Goal: Task Accomplishment & Management: Use online tool/utility

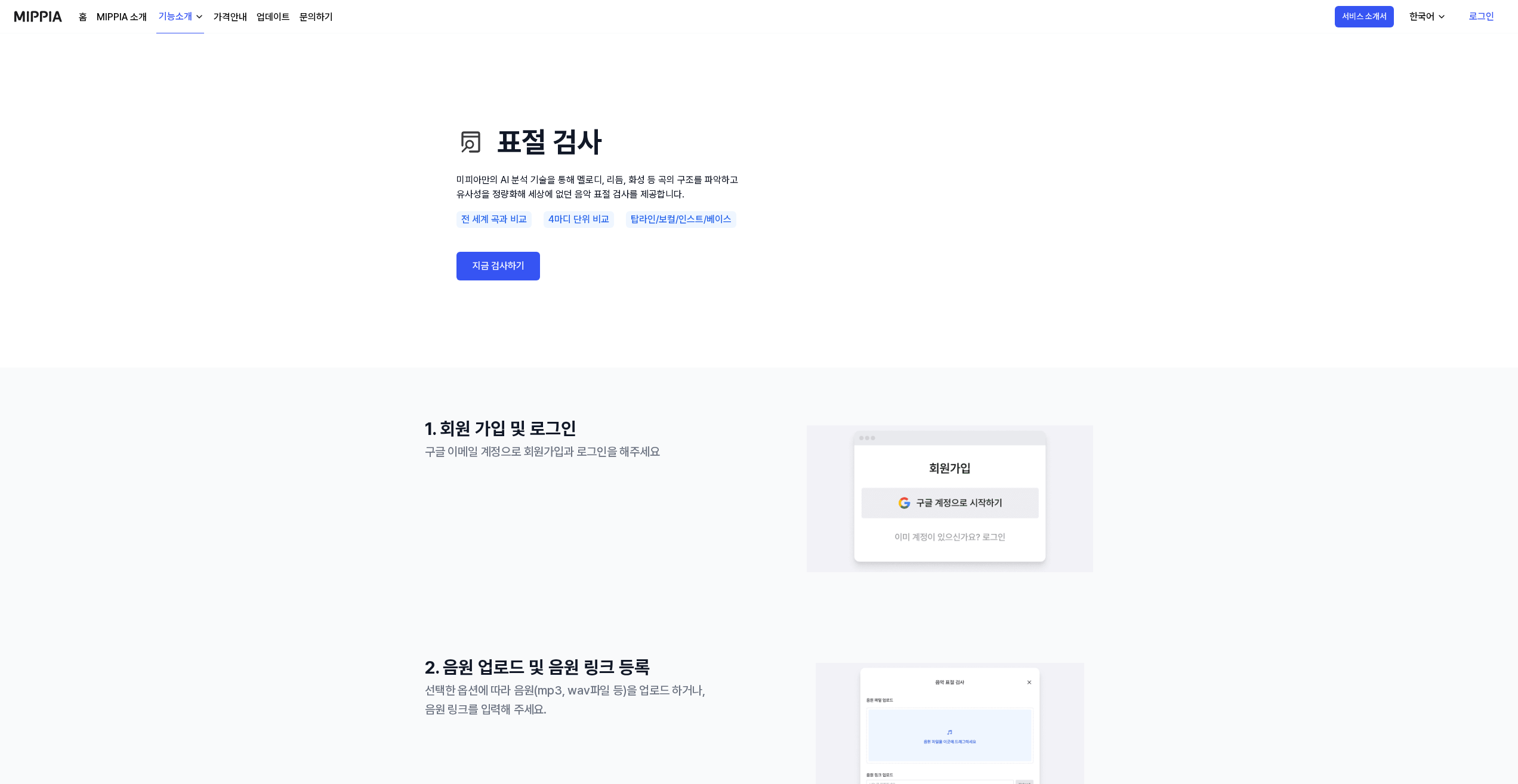
click at [494, 267] on link "지금 검사하기" at bounding box center [498, 266] width 83 height 29
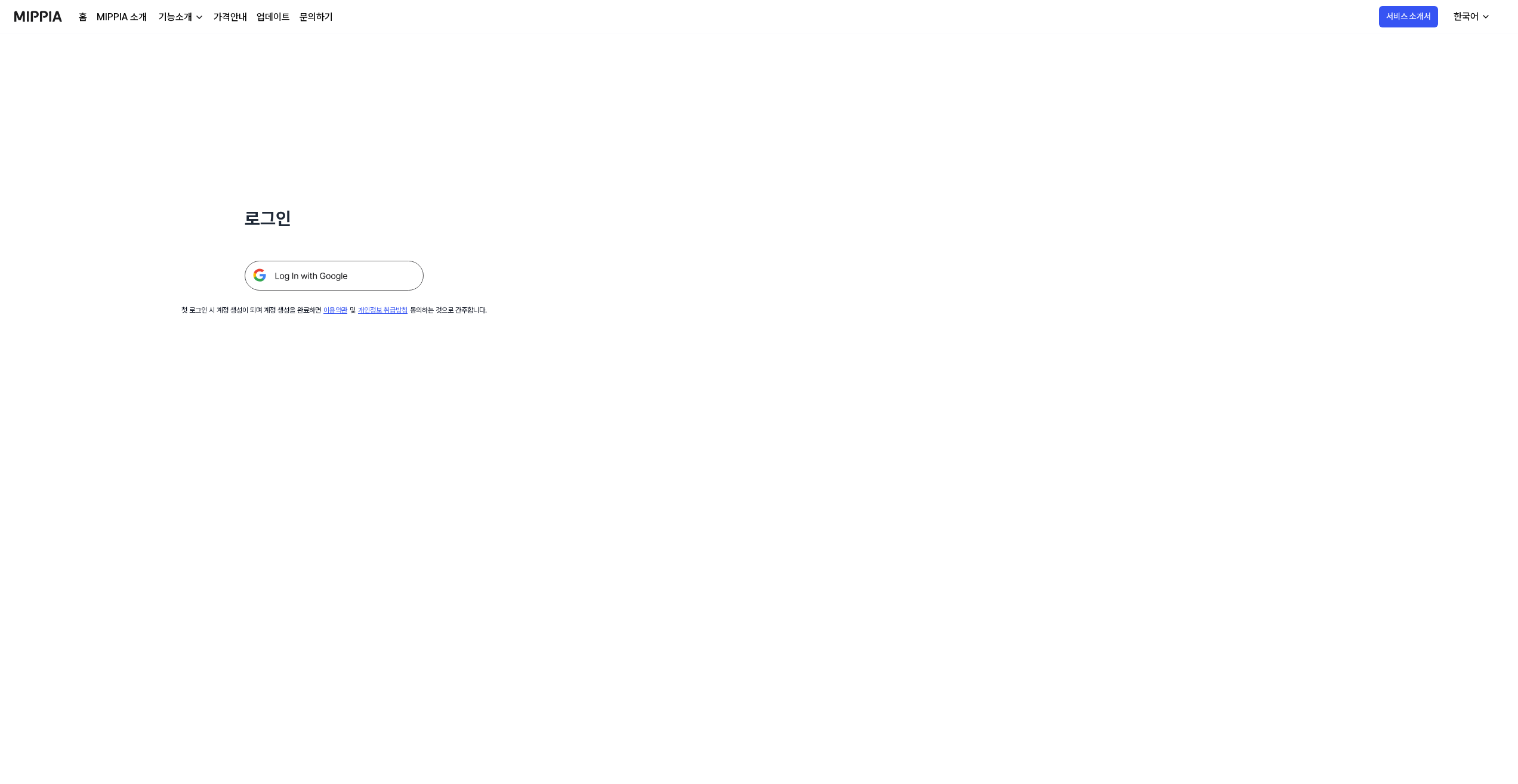
click at [341, 277] on img at bounding box center [334, 275] width 179 height 30
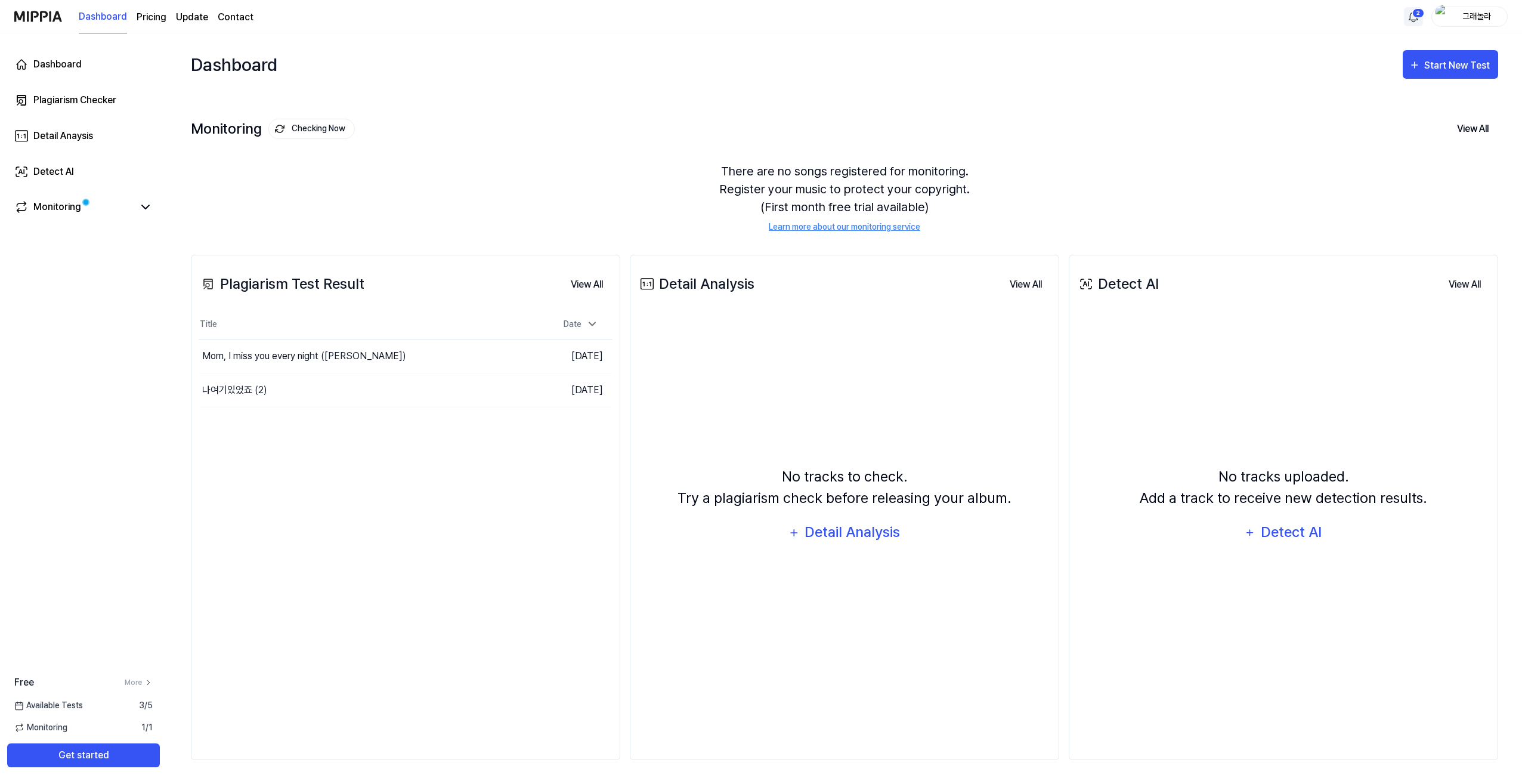
click at [1416, 18] on html "Dashboard Pricing Update Contact 2 그래놀라 Dashboard Plagiarism Checker Detail Ana…" at bounding box center [761, 392] width 1522 height 784
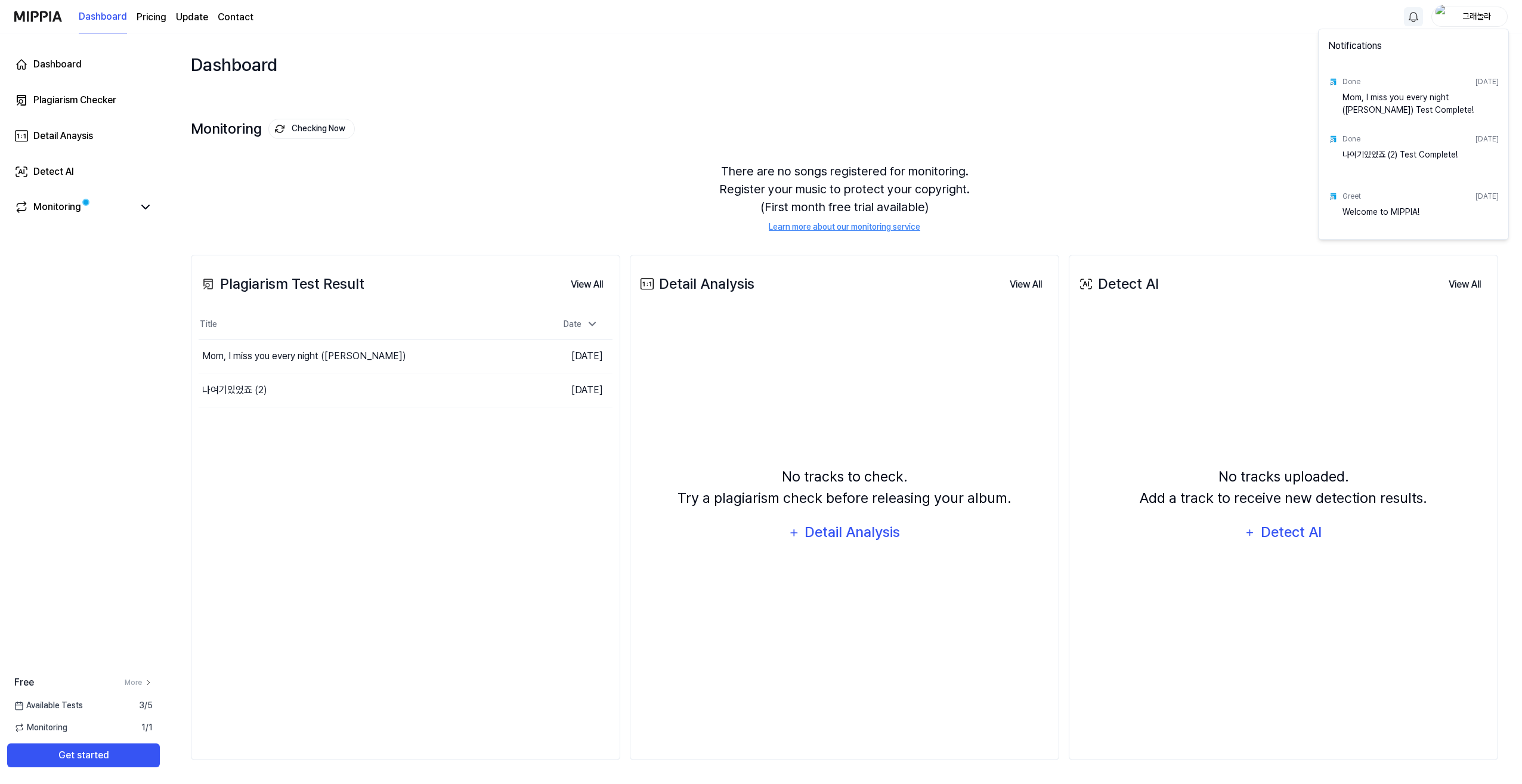
click at [1416, 18] on html "Dashboard Pricing Update Contact 그래놀라 Dashboard Plagiarism Checker Detail Anays…" at bounding box center [761, 392] width 1522 height 784
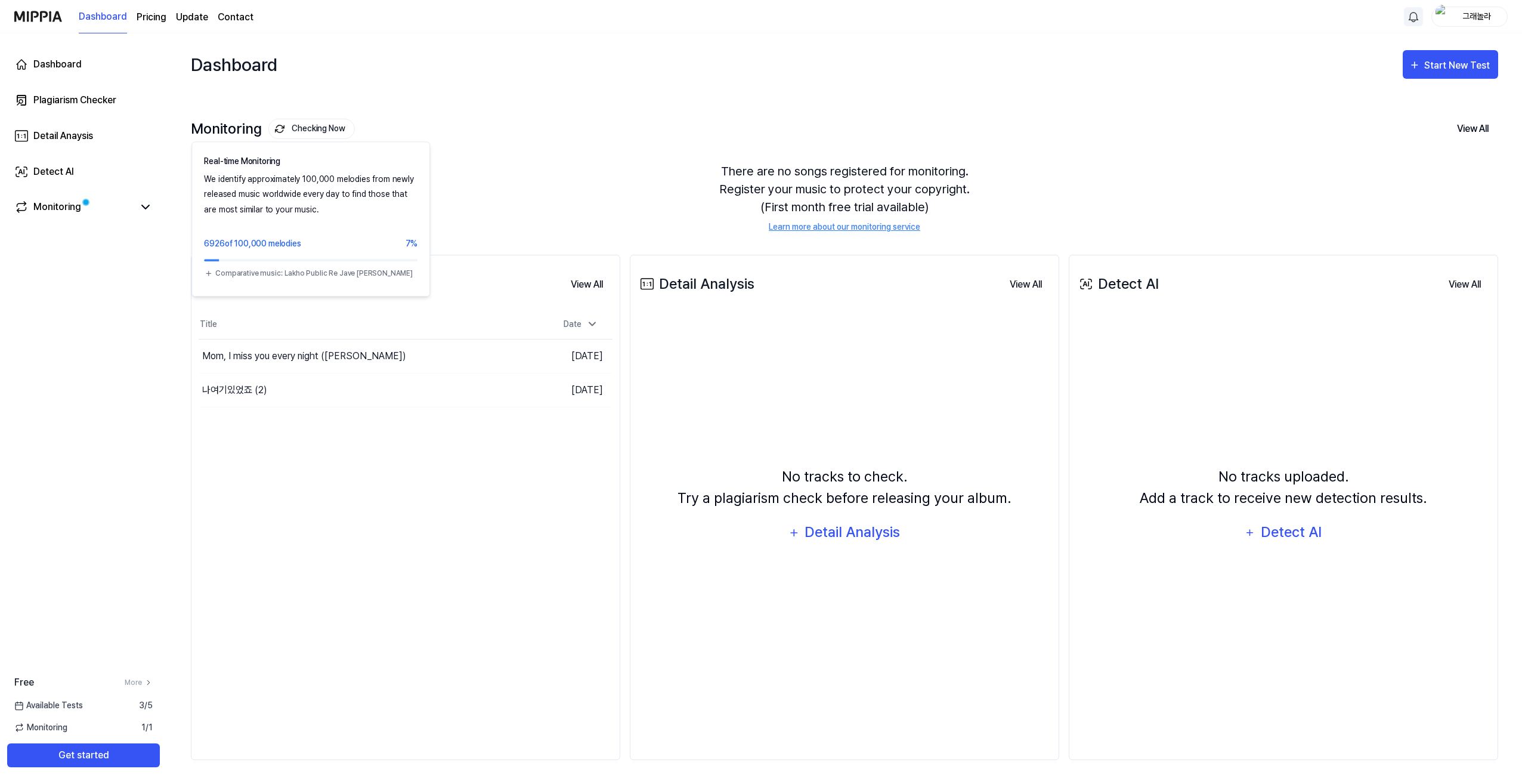
click at [316, 120] on button "Checking Now" at bounding box center [311, 129] width 87 height 20
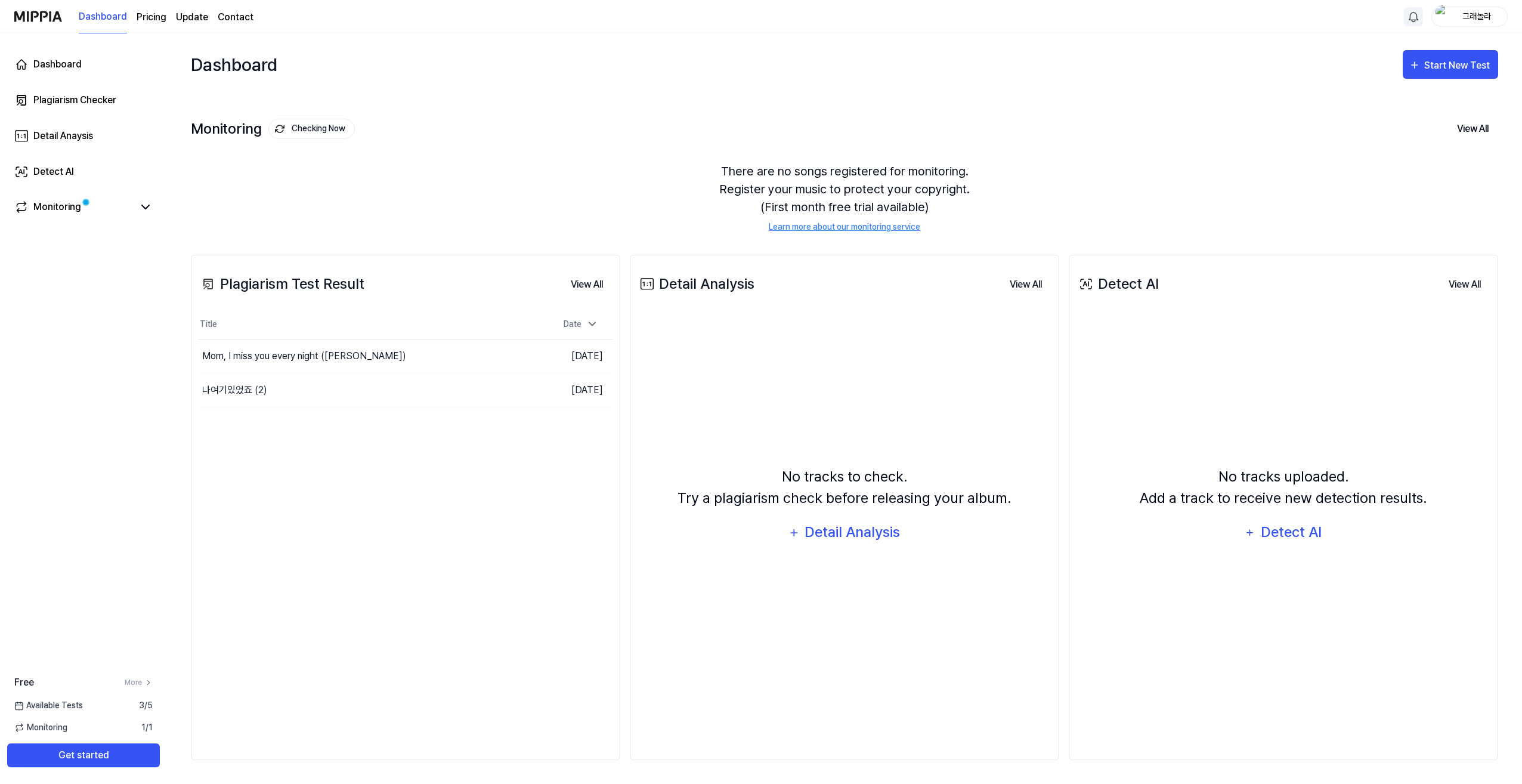
click at [377, 87] on div "Dashboard Start New Test" at bounding box center [845, 64] width 1307 height 62
click at [149, 208] on icon at bounding box center [146, 207] width 14 height 14
click at [145, 210] on icon at bounding box center [146, 207] width 14 height 14
click at [409, 155] on div "There are no songs registered for monitoring. Register your music to protect yo…" at bounding box center [845, 197] width 1307 height 100
click at [1473, 63] on div "Start New Test" at bounding box center [1458, 65] width 68 height 15
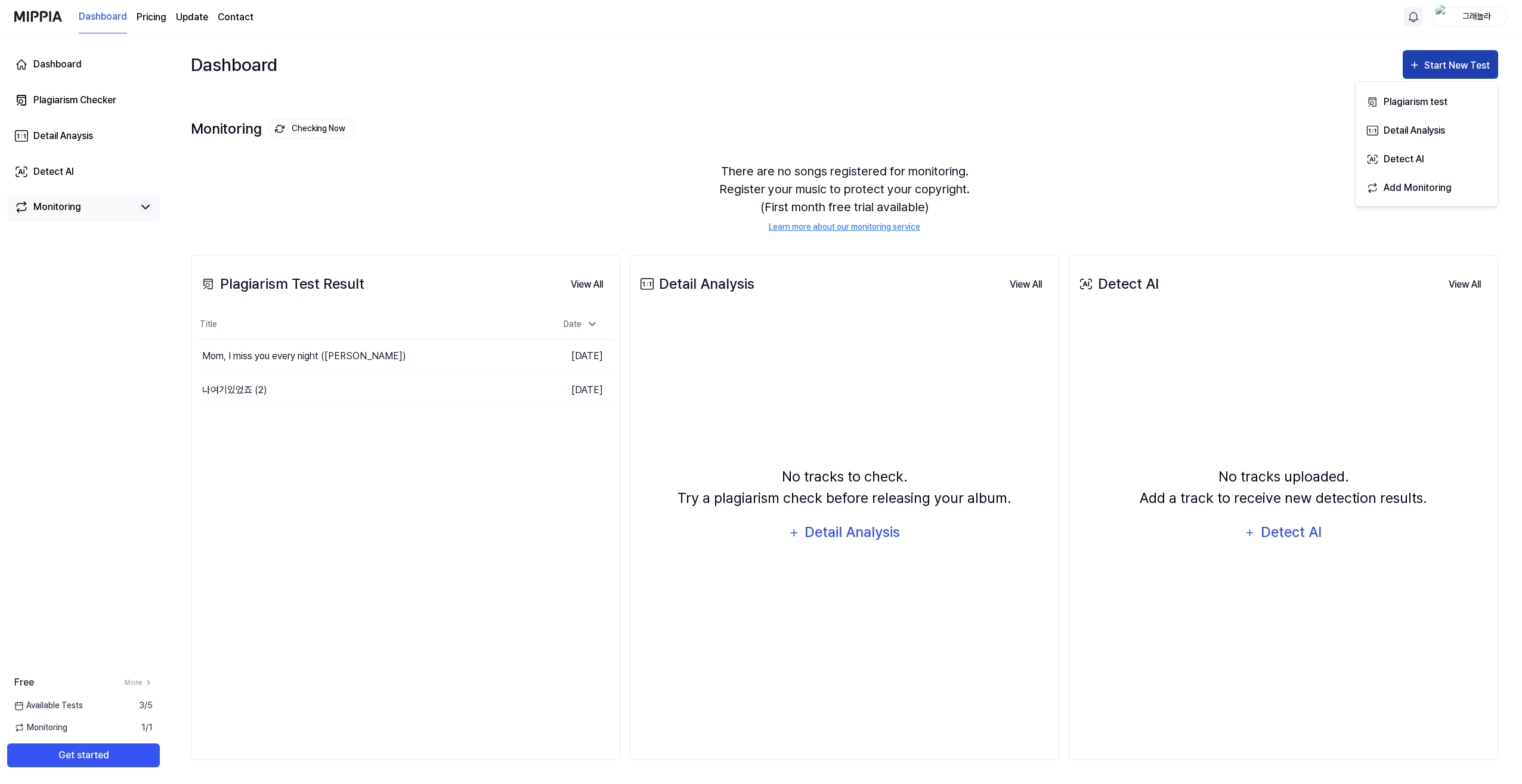
click at [1417, 59] on icon "button" at bounding box center [1414, 65] width 12 height 14
click at [1416, 61] on icon "button" at bounding box center [1414, 65] width 12 height 14
click at [1243, 67] on div "Dashboard Start New Test" at bounding box center [845, 64] width 1307 height 62
click at [219, 69] on div "Dashboard" at bounding box center [235, 64] width 87 height 38
click at [59, 63] on div "Dashboard" at bounding box center [57, 64] width 48 height 14
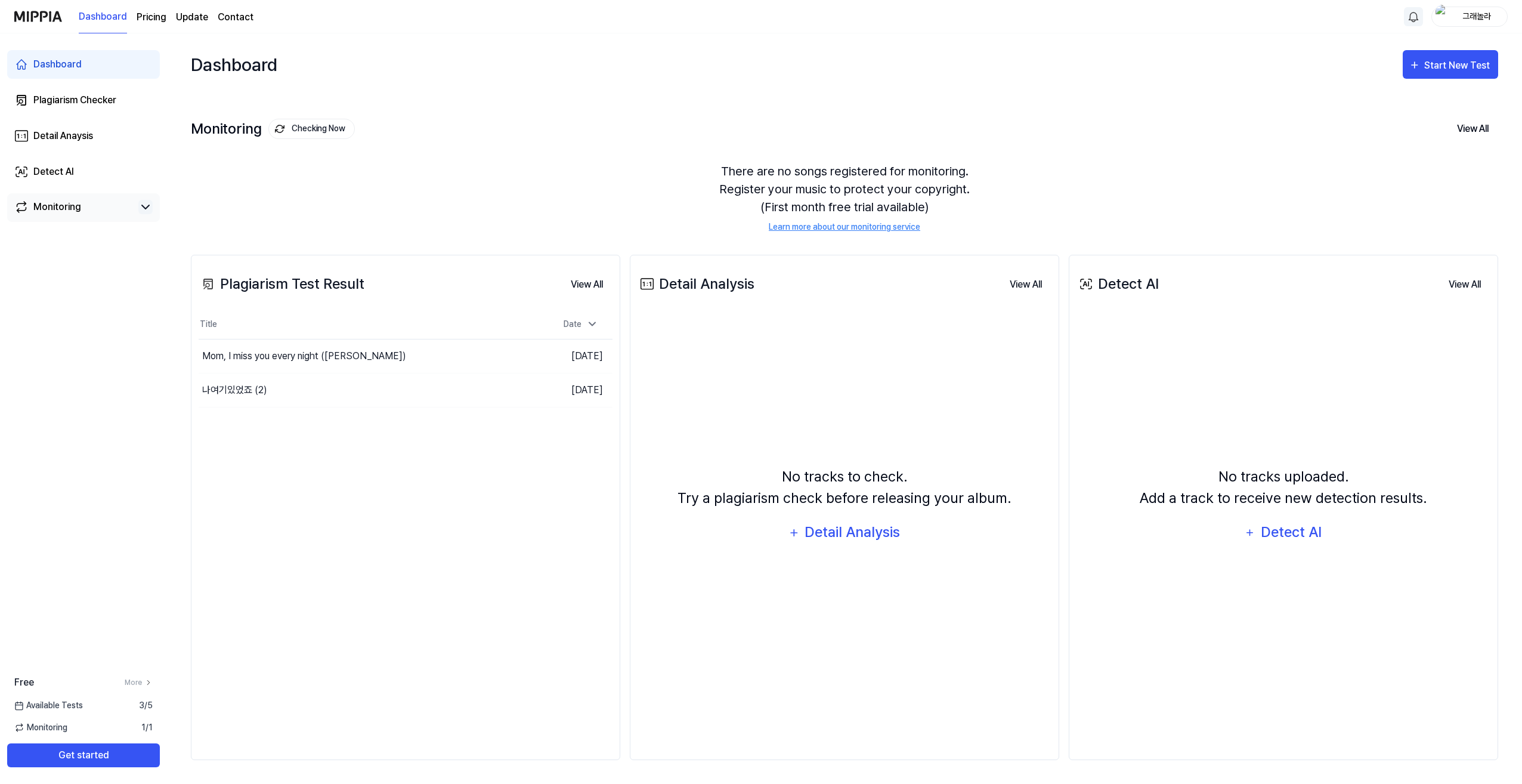
click at [62, 67] on div "Dashboard" at bounding box center [57, 64] width 48 height 14
click at [387, 97] on div "Monitoring Checking Now View All Monitoring There are no songs registered for m…" at bounding box center [845, 163] width 1307 height 136
click at [485, 357] on button "Go to Results" at bounding box center [477, 356] width 63 height 19
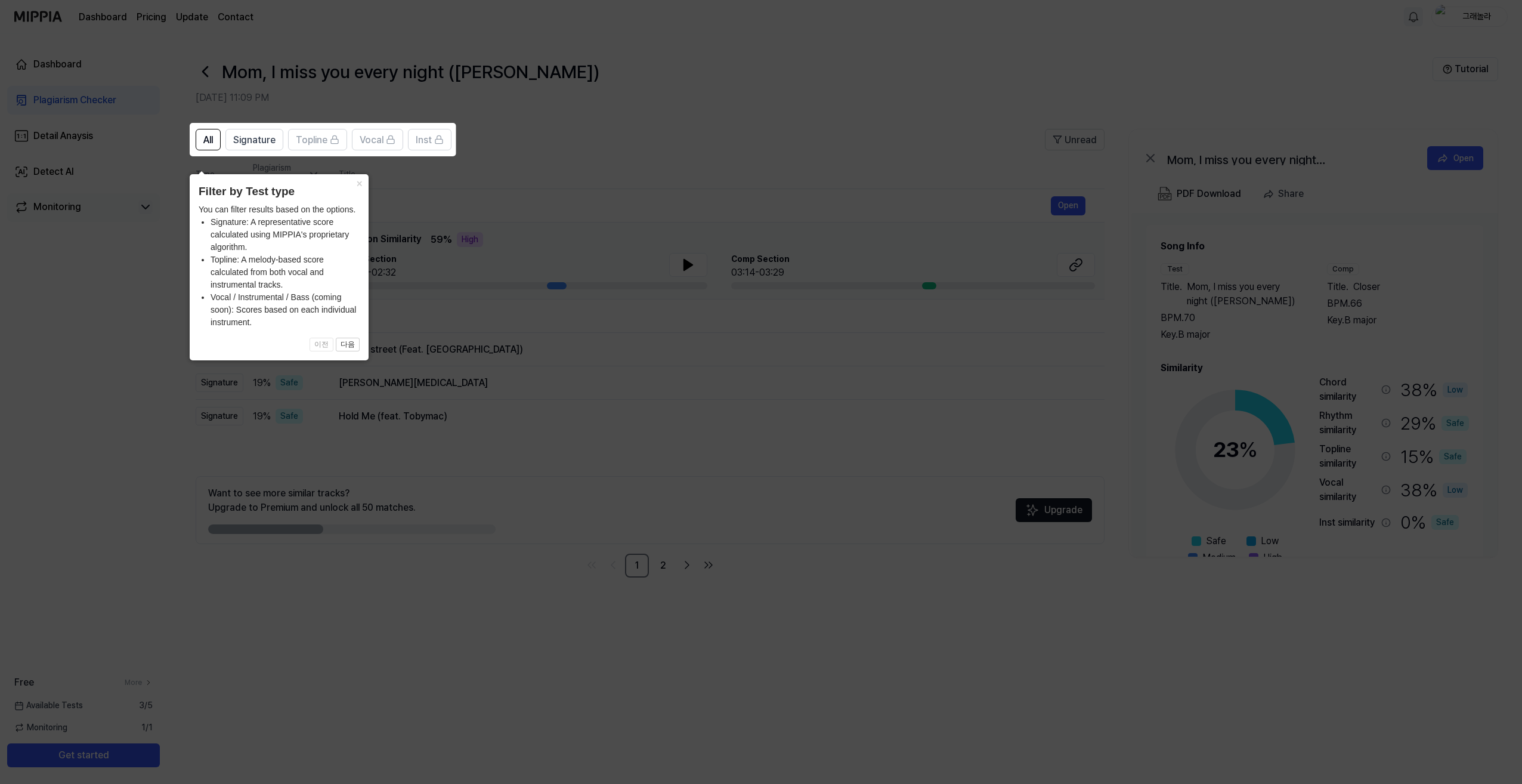
click at [608, 179] on icon at bounding box center [761, 392] width 1522 height 784
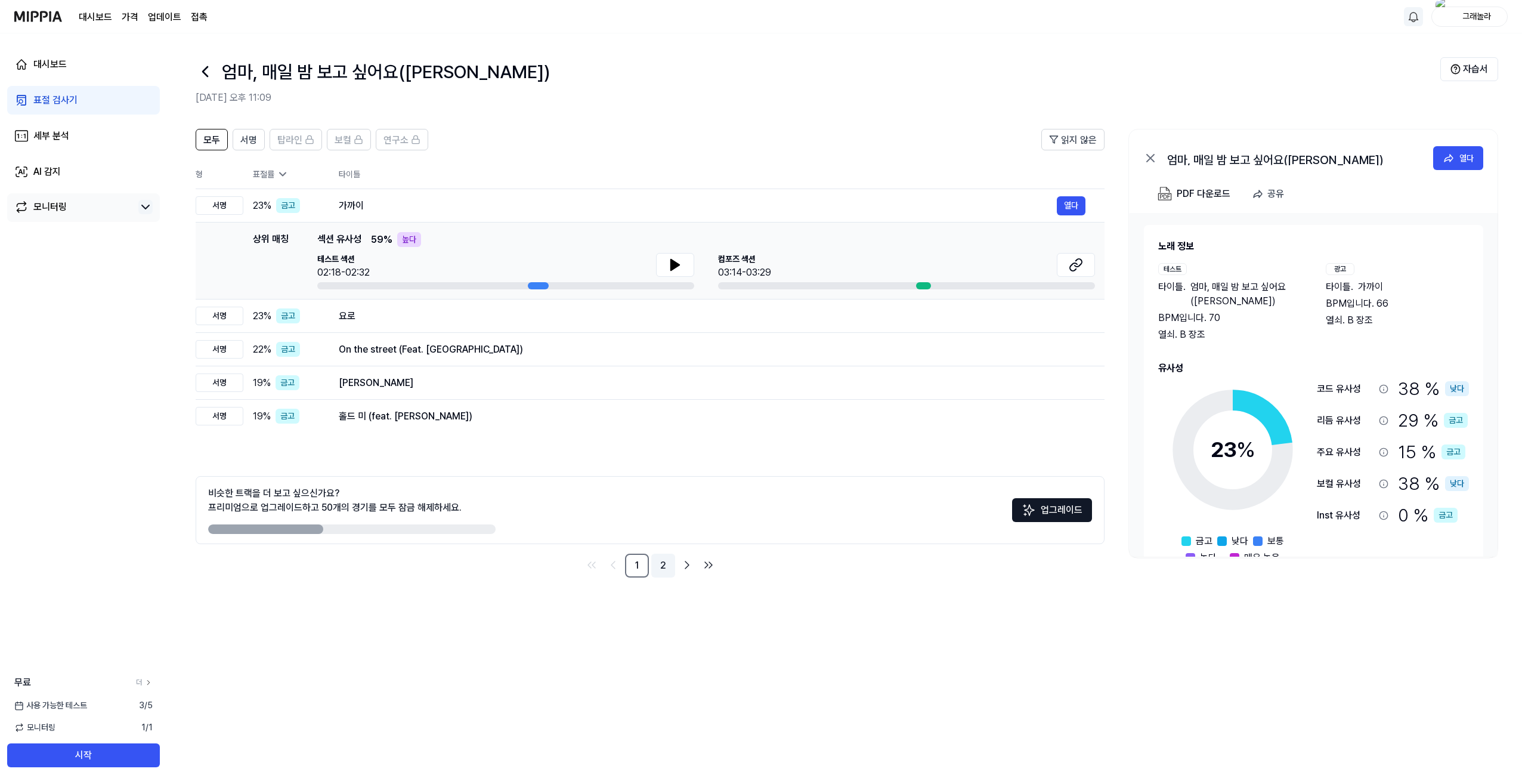
click at [663, 565] on link "2" at bounding box center [663, 565] width 24 height 24
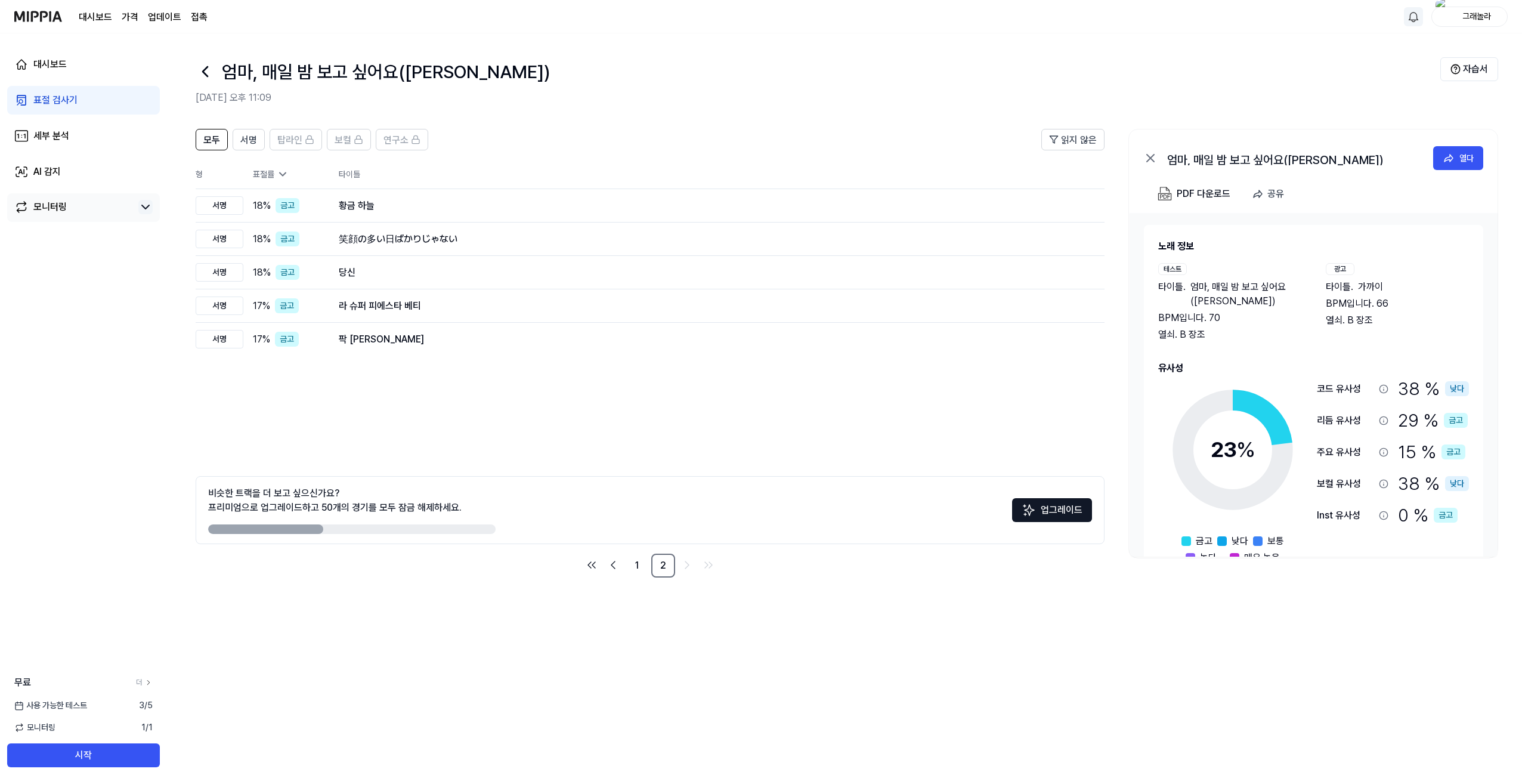
click at [206, 74] on icon at bounding box center [205, 72] width 5 height 10
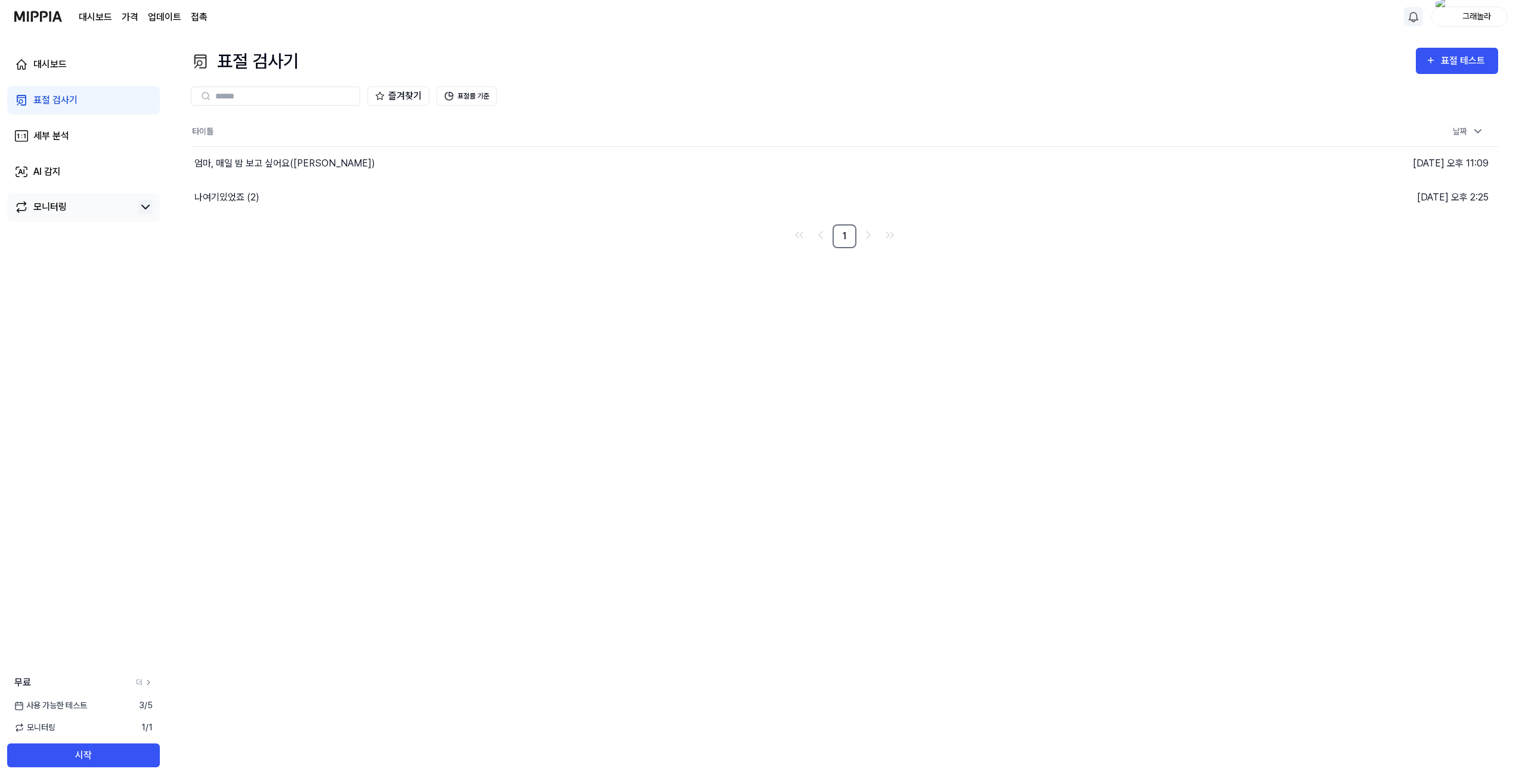
click at [206, 74] on div "즐겨찾기 표절률 기준" at bounding box center [845, 95] width 1307 height 43
click at [226, 201] on div "나여기있었죠 (2)" at bounding box center [227, 197] width 65 height 14
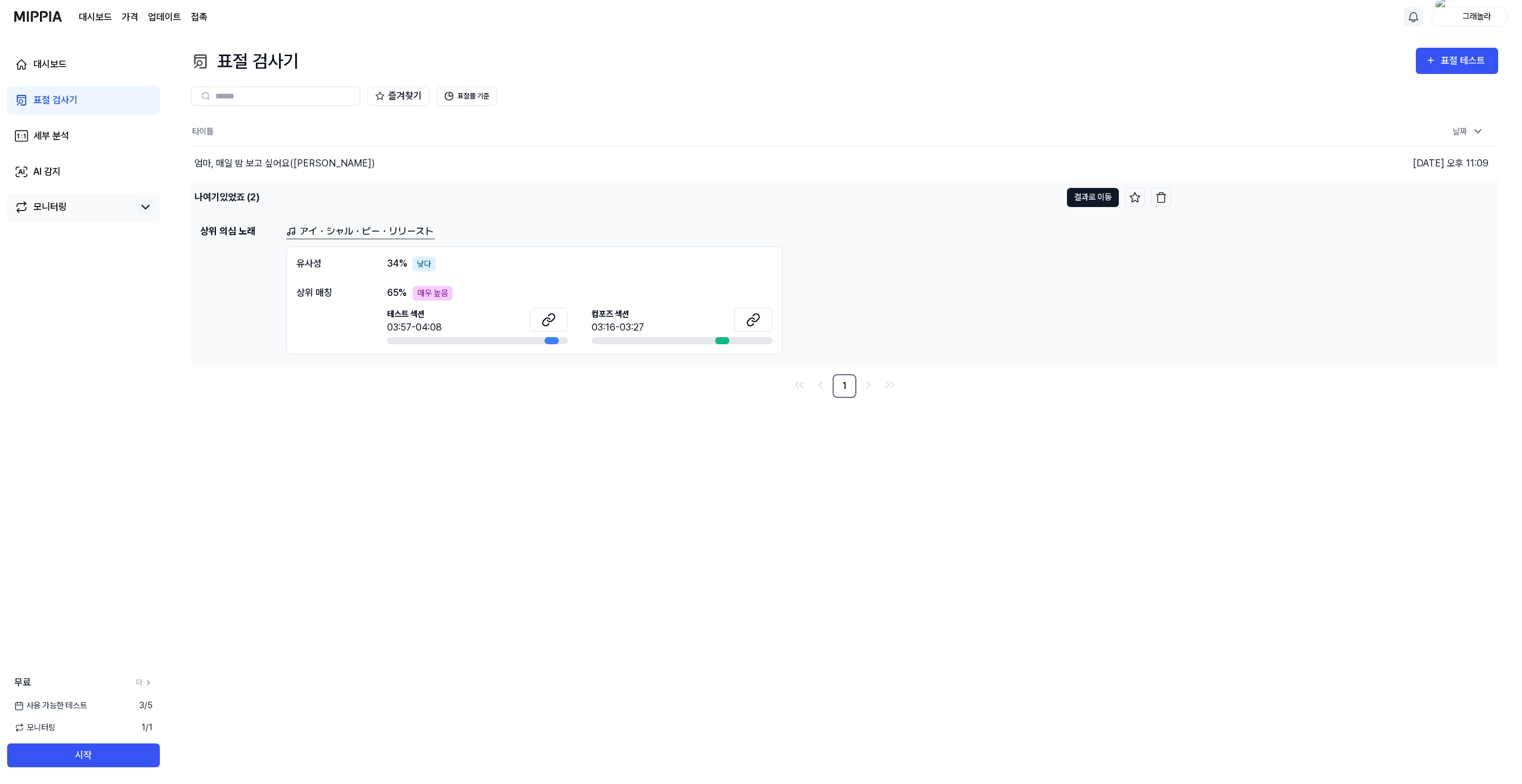
click at [1100, 197] on button "결과로 이동" at bounding box center [1092, 196] width 52 height 19
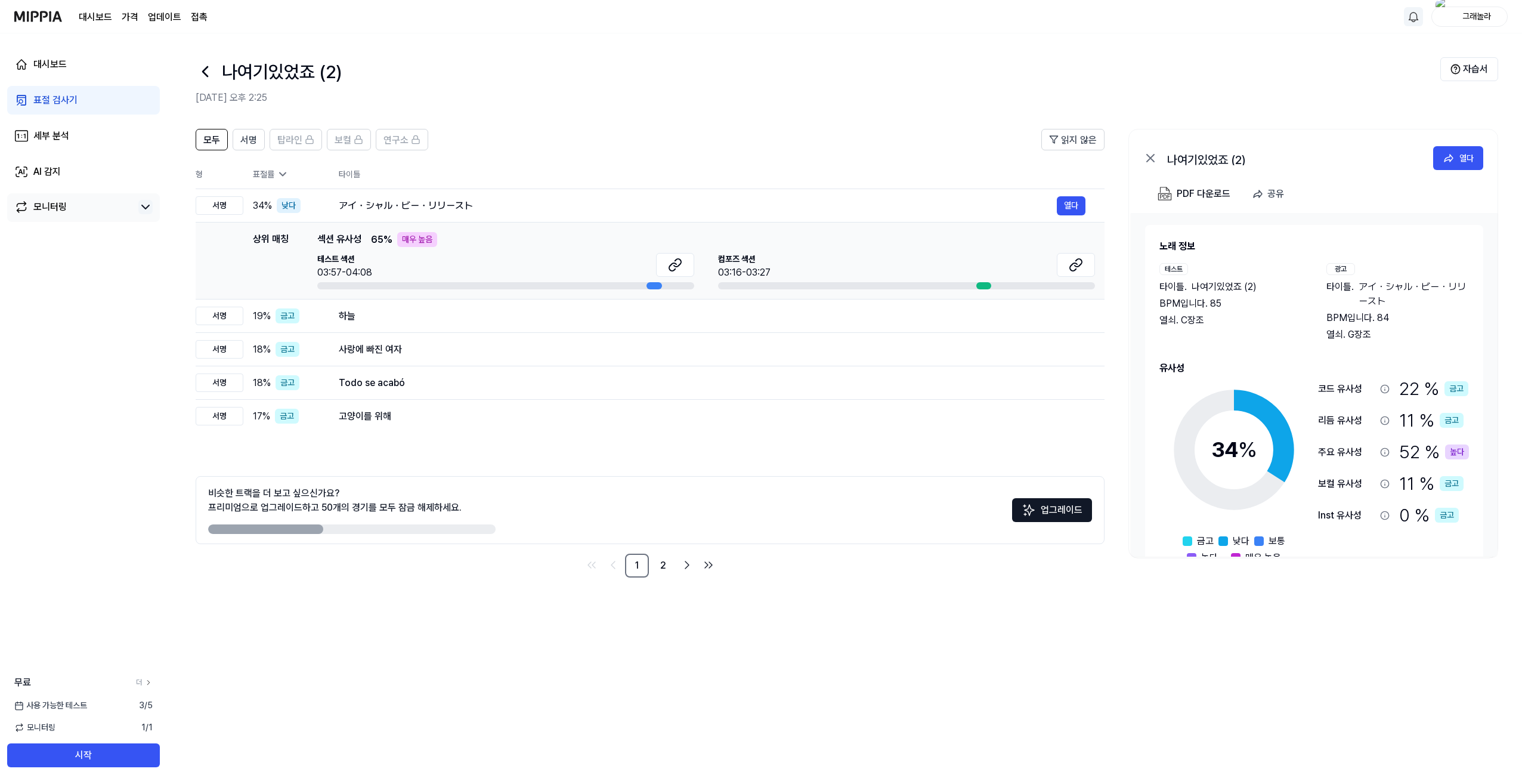
click at [1350, 451] on div "주요 유사성" at bounding box center [1346, 452] width 57 height 14
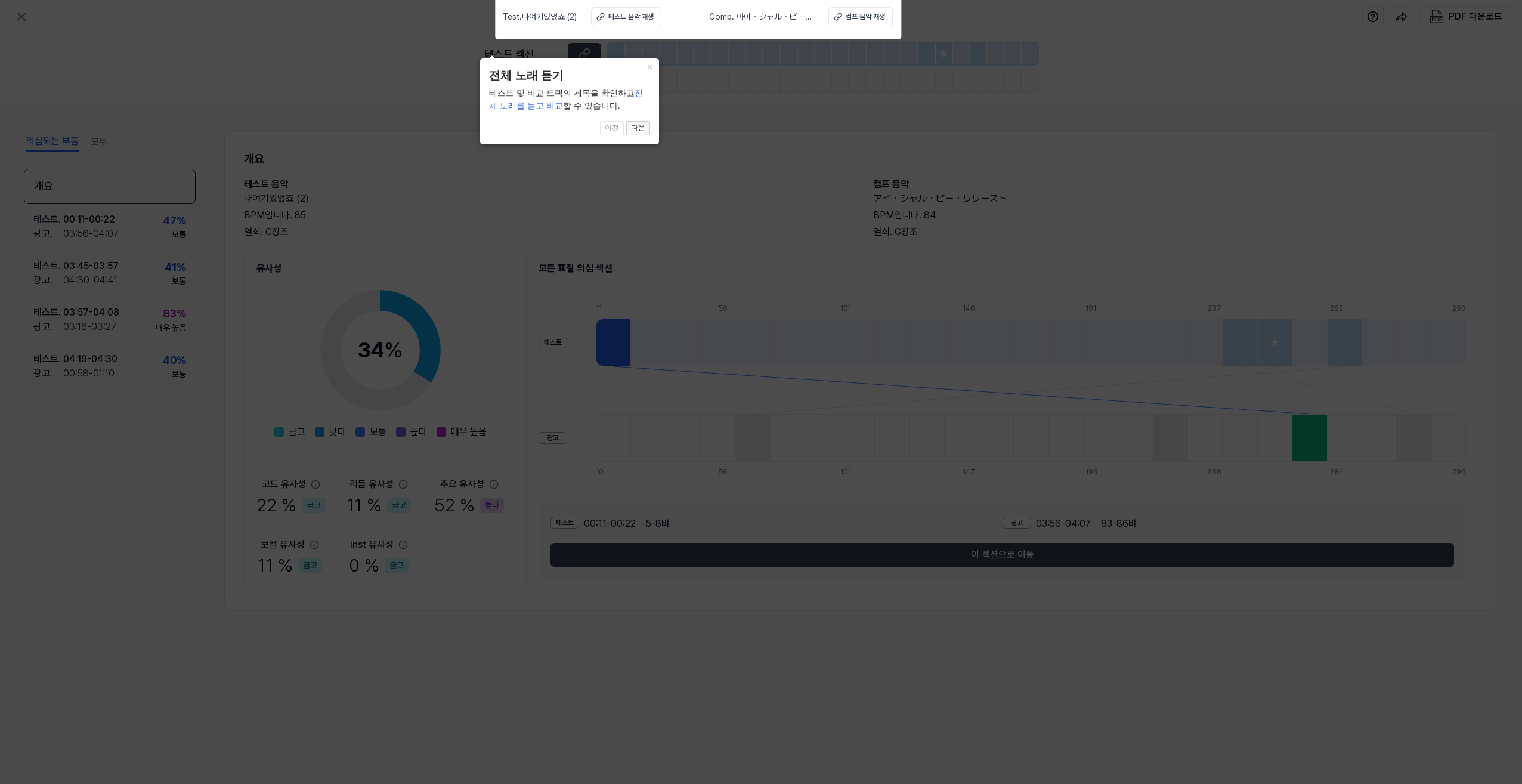
click at [641, 127] on button "다음" at bounding box center [638, 129] width 24 height 14
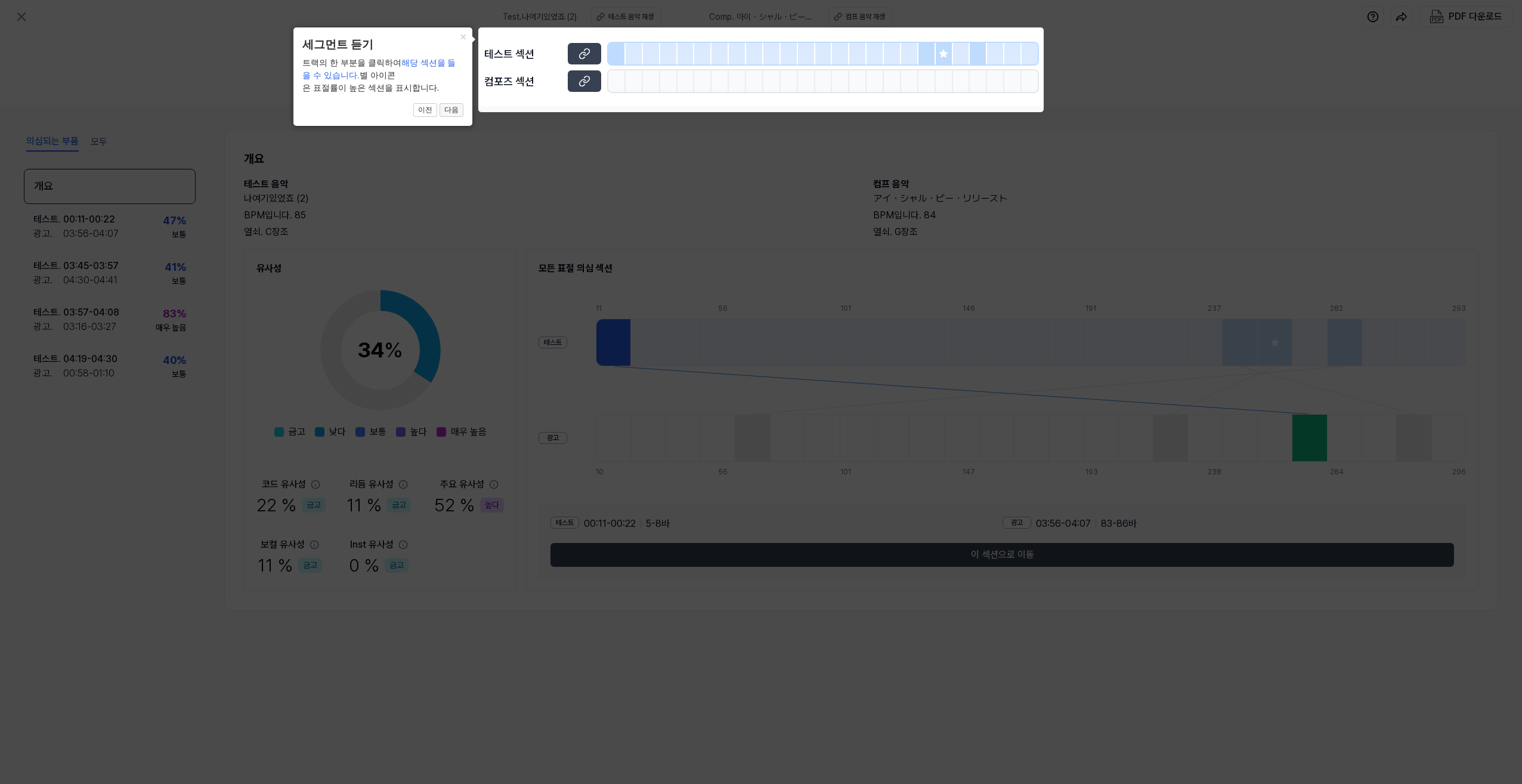
click at [450, 110] on button "다음" at bounding box center [451, 110] width 24 height 14
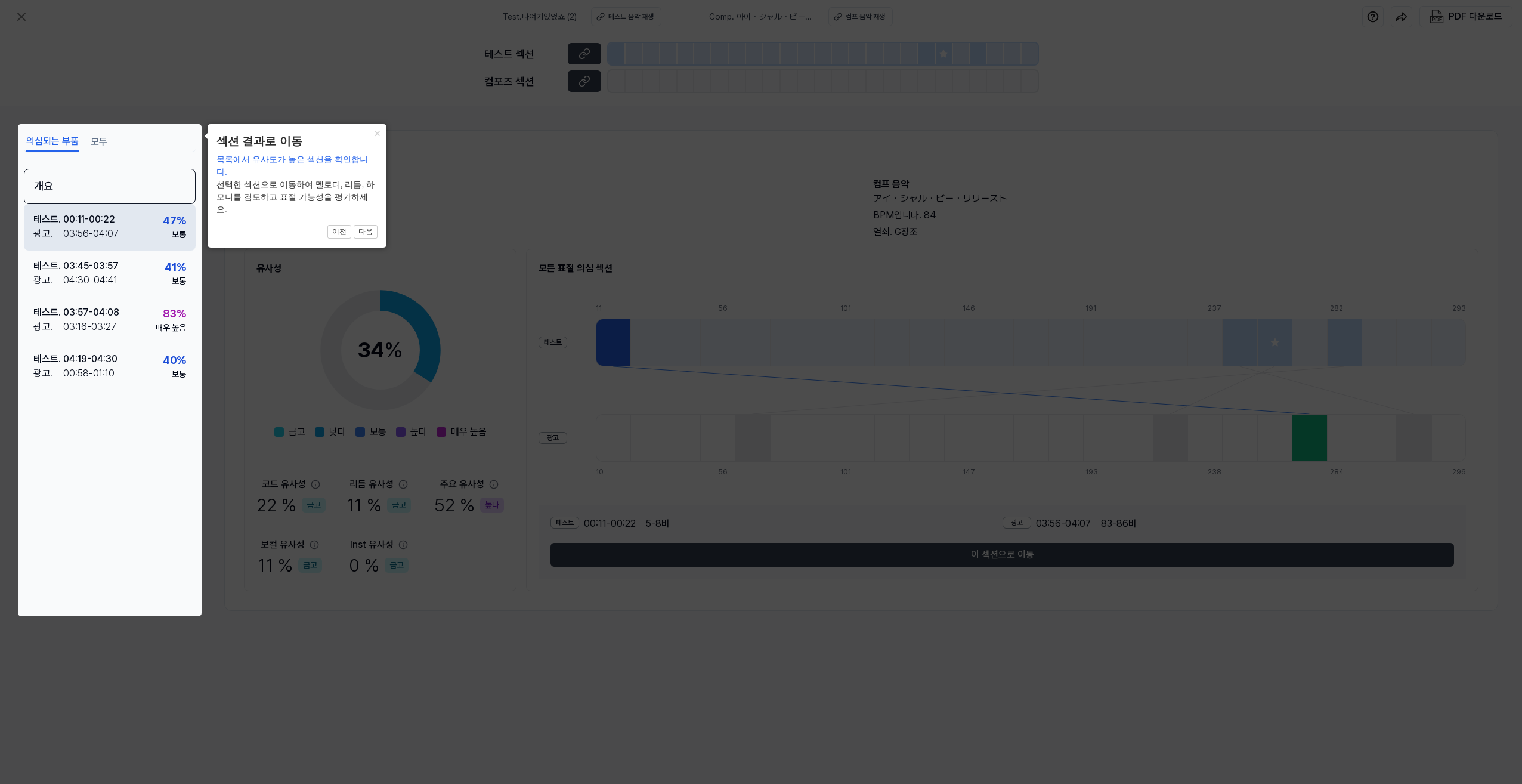
click at [114, 224] on div "00:11 - 00:22" at bounding box center [89, 219] width 52 height 14
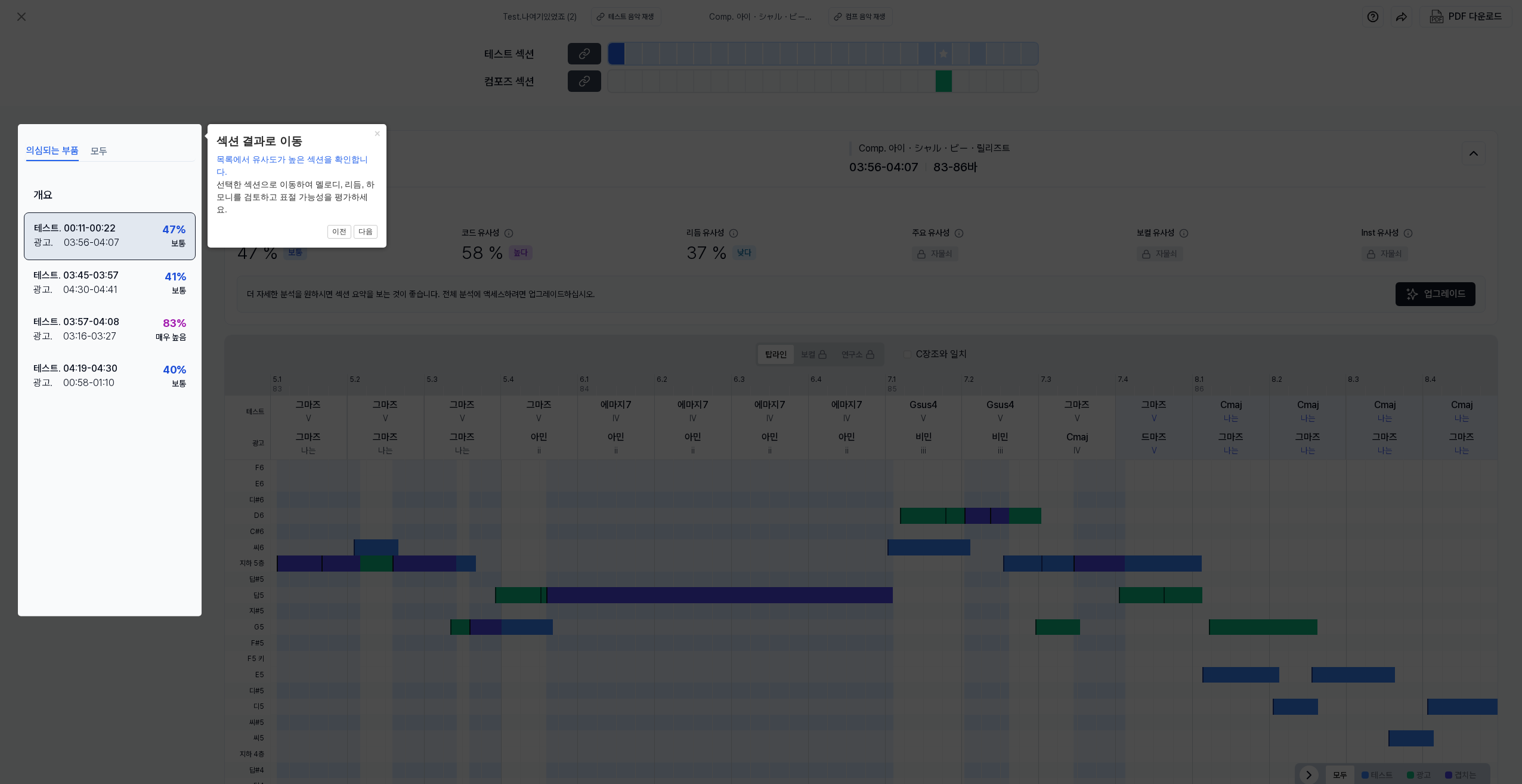
click at [118, 242] on div "테스트. 00:11 - 00:22 광고. 03:56 - 04:07 47 % 보통" at bounding box center [110, 235] width 172 height 48
click at [369, 225] on button "다음" at bounding box center [366, 232] width 24 height 14
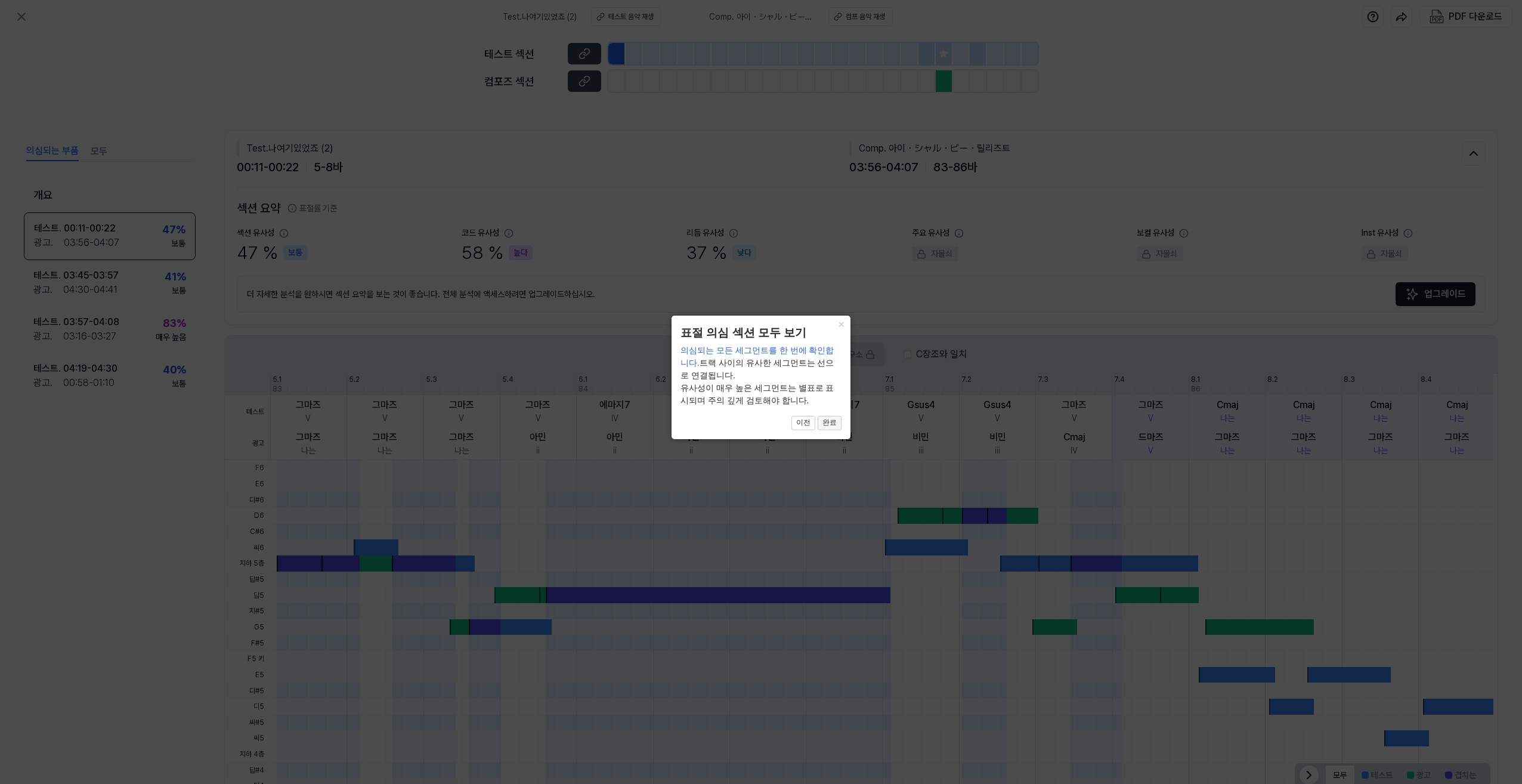
click at [833, 422] on button "완료" at bounding box center [829, 423] width 24 height 14
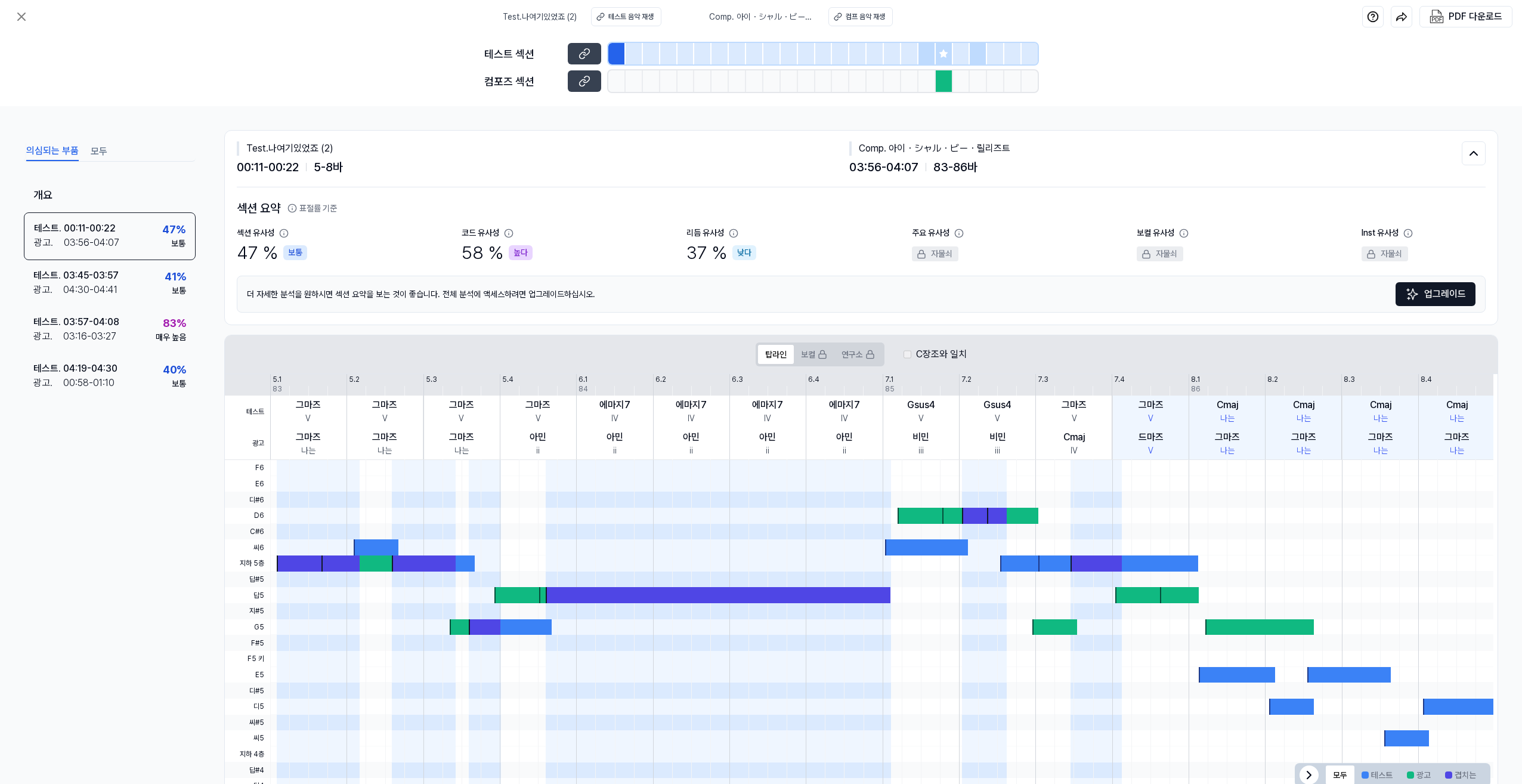
click at [293, 91] on div "테스트 섹션 컴포즈 섹션" at bounding box center [761, 70] width 1522 height 72
click at [282, 112] on div "의심되는 부품 모두 개요 테스트. 00:11 - 00:22 광고. 03:56 - 04:07 47 % 보통 테스트. 03:45 - 03:57 광…" at bounding box center [761, 445] width 1522 height 677
click at [272, 121] on div "의심되는 부품 모두 개요 테스트. 00:11 - 00:22 광고. 03:56 - 04:07 47 % 보통 테스트. 03:45 - 03:57 광…" at bounding box center [761, 445] width 1522 height 677
click at [869, 12] on div "컴프 음악 재생" at bounding box center [865, 17] width 39 height 11
click at [941, 79] on div at bounding box center [944, 81] width 17 height 22
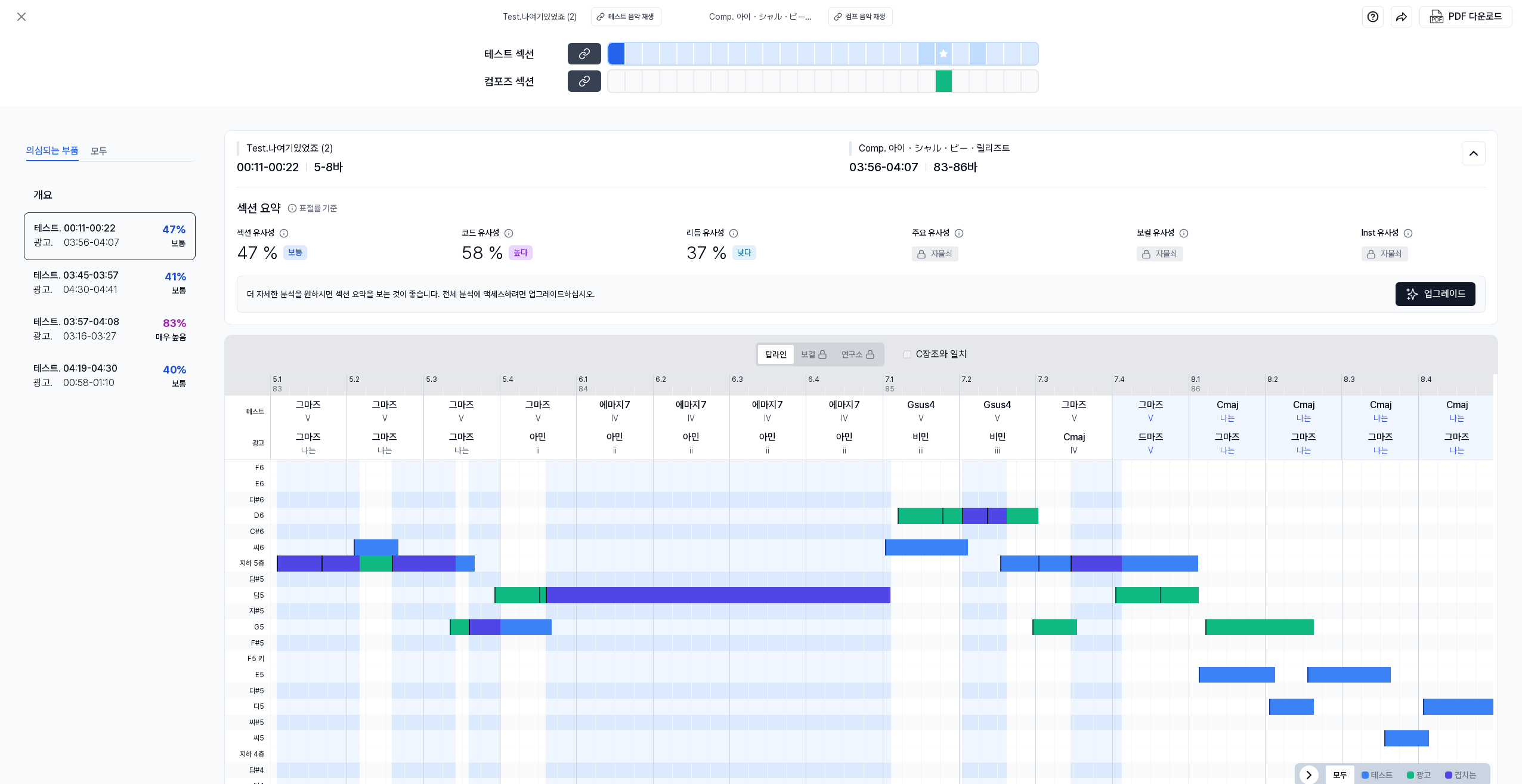
click at [937, 18] on div "Test . 나여기있었죠 (2) 테스트 음악 재생 Comp. 아이・シャル・ビー・릴리즈트 컴프 음악 재생 PDF 다운로드" at bounding box center [761, 16] width 1522 height 33
click at [24, 14] on icon at bounding box center [22, 16] width 7 height 7
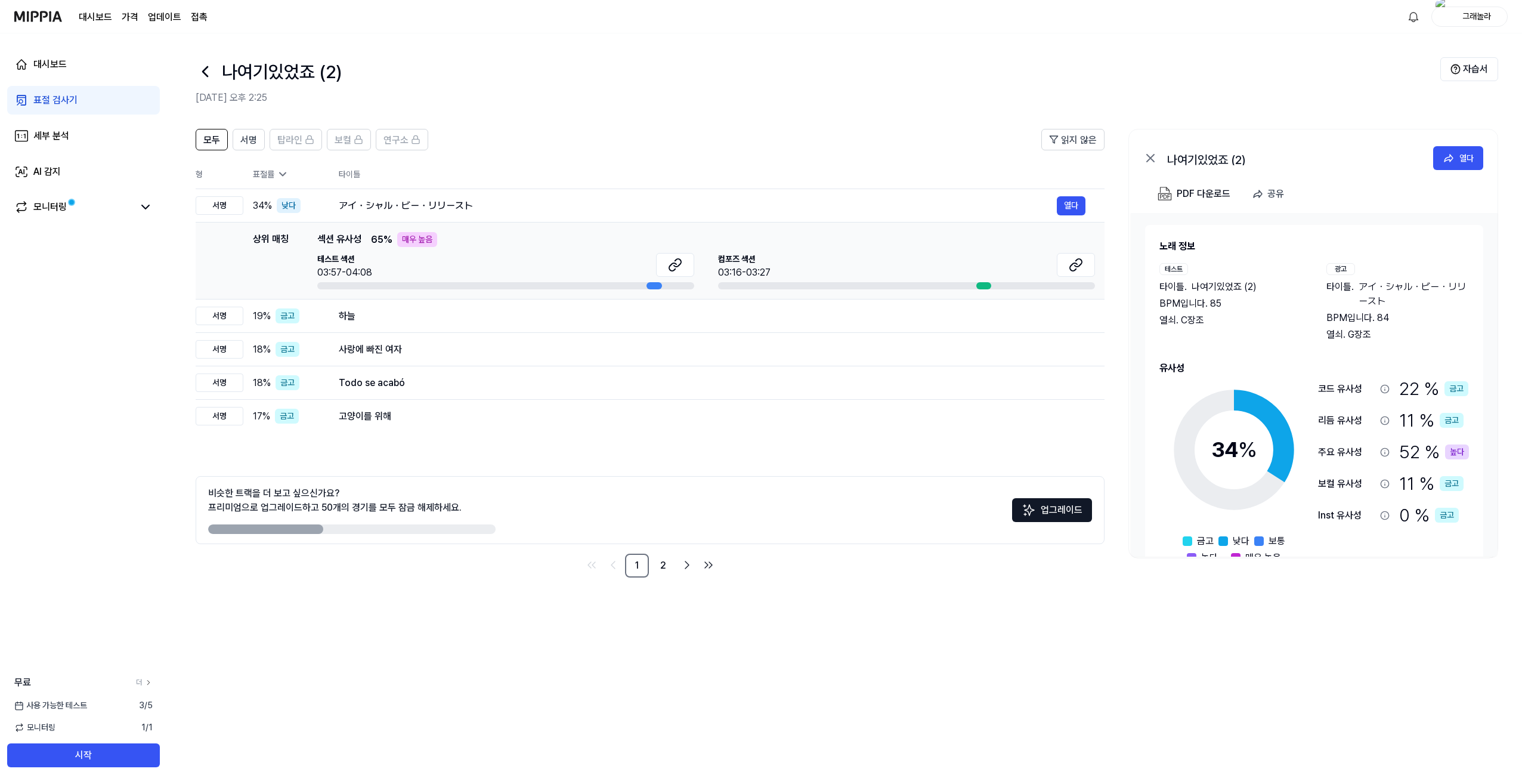
click at [59, 97] on div "표절 검사기" at bounding box center [55, 100] width 44 height 14
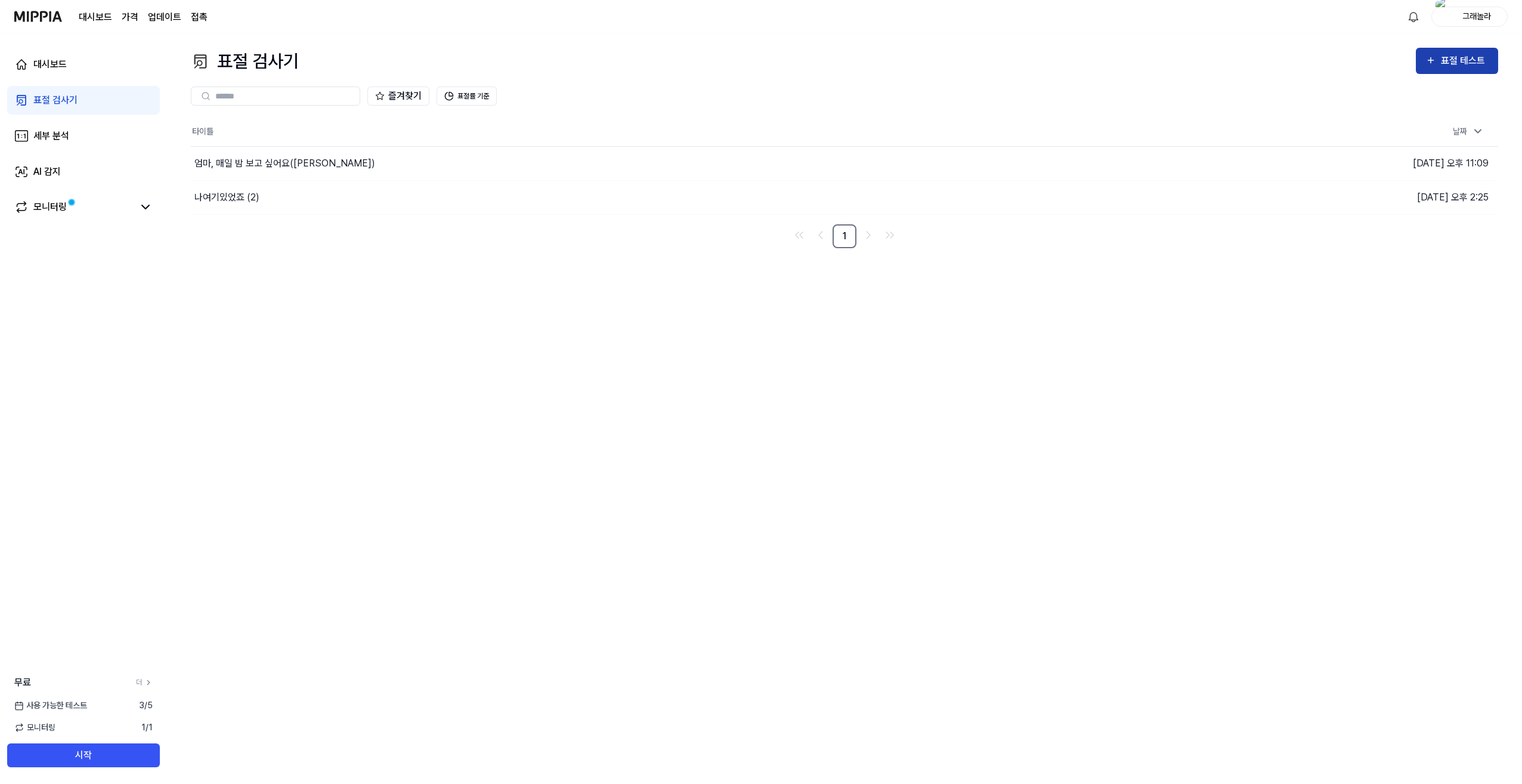
click at [1455, 62] on div "표절 테스트" at bounding box center [1464, 61] width 48 height 15
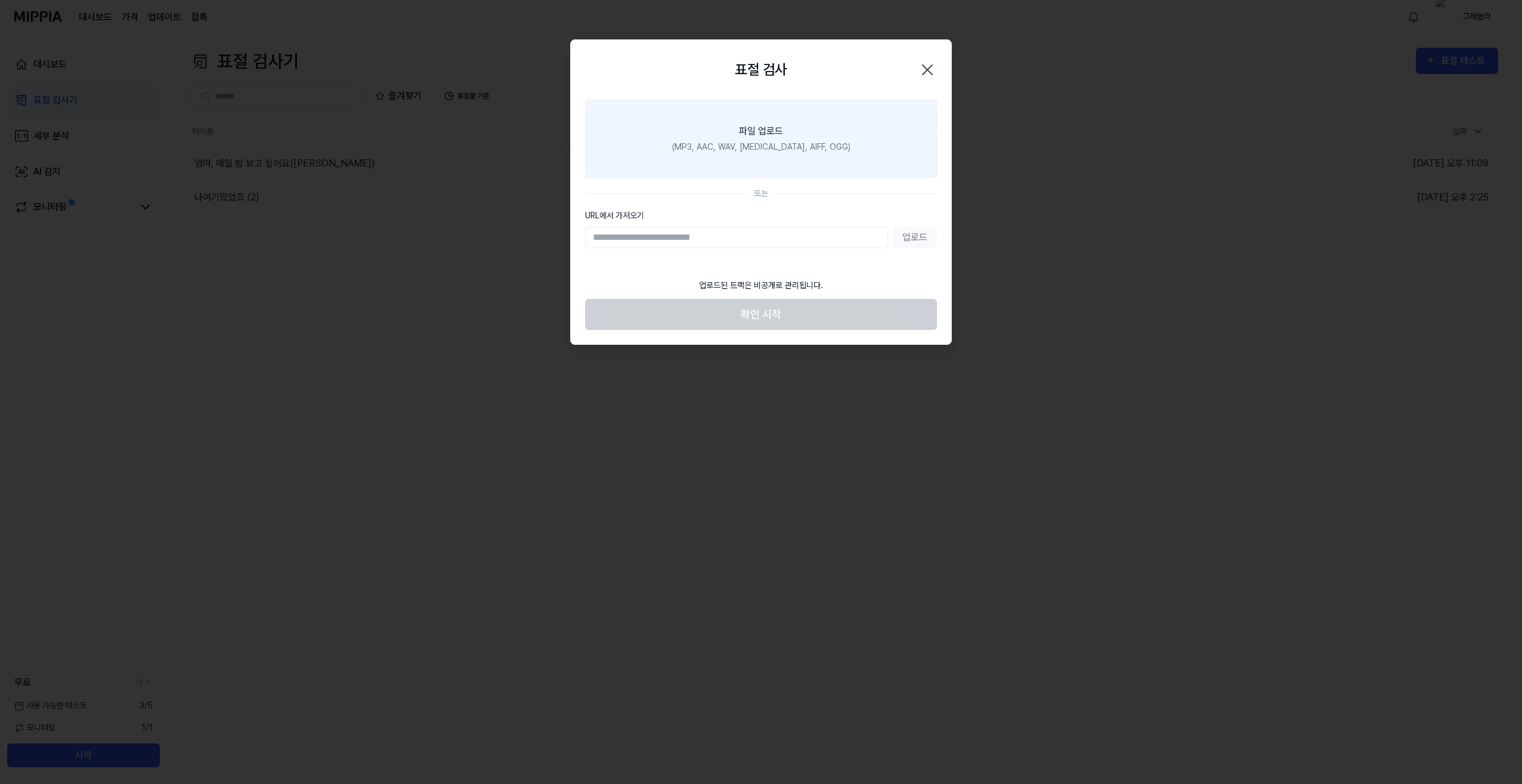
click at [761, 147] on div "(MP3, AAC, WAV, FLAC, AIFF, OGG)" at bounding box center [761, 147] width 178 height 13
click at [0, 0] on input "파일 업로드 (MP3, AAC, WAV, FLAC, AIFF, OGG)" at bounding box center [0, 0] width 0 height 0
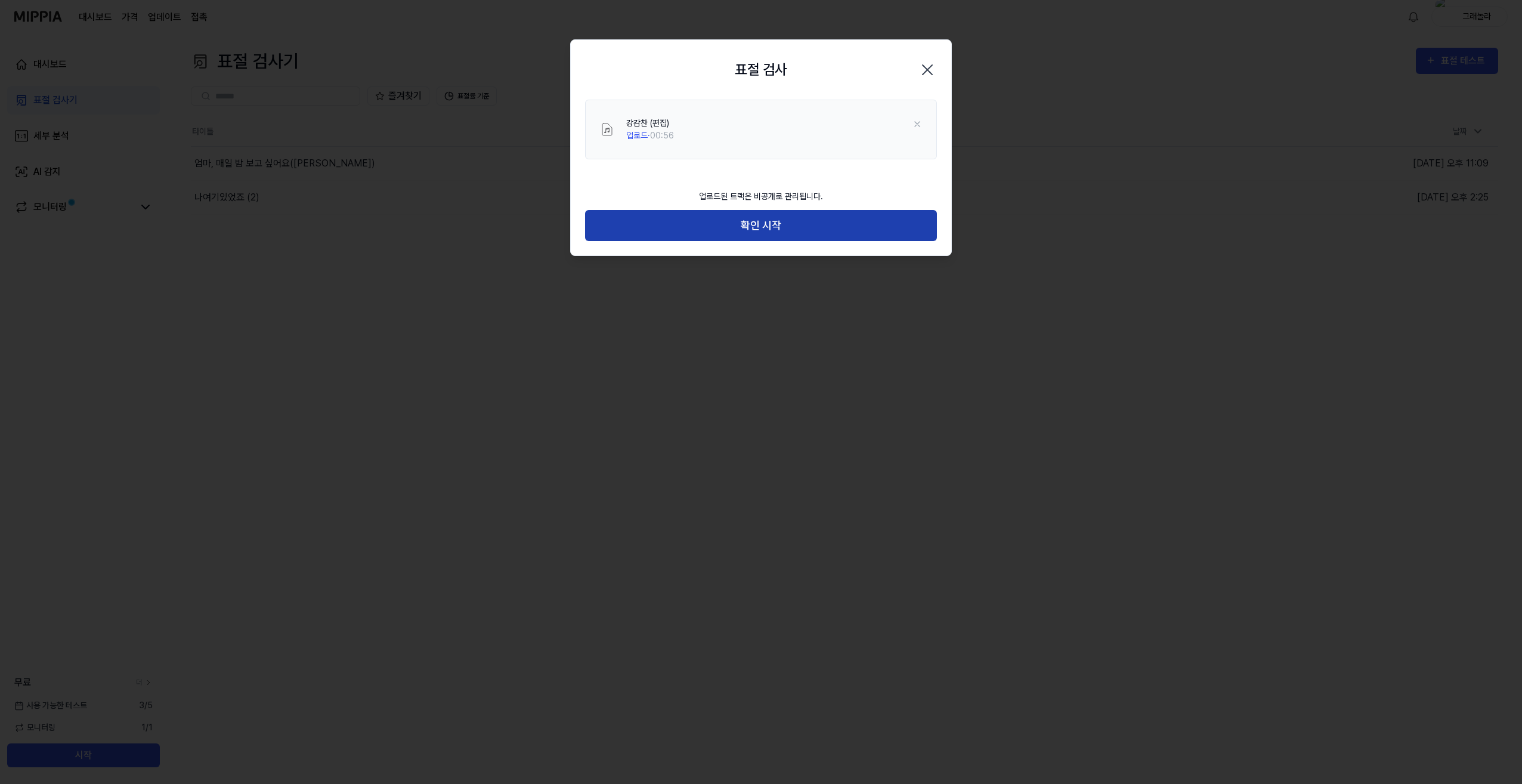
click at [800, 226] on button "확인 시작" at bounding box center [761, 225] width 352 height 32
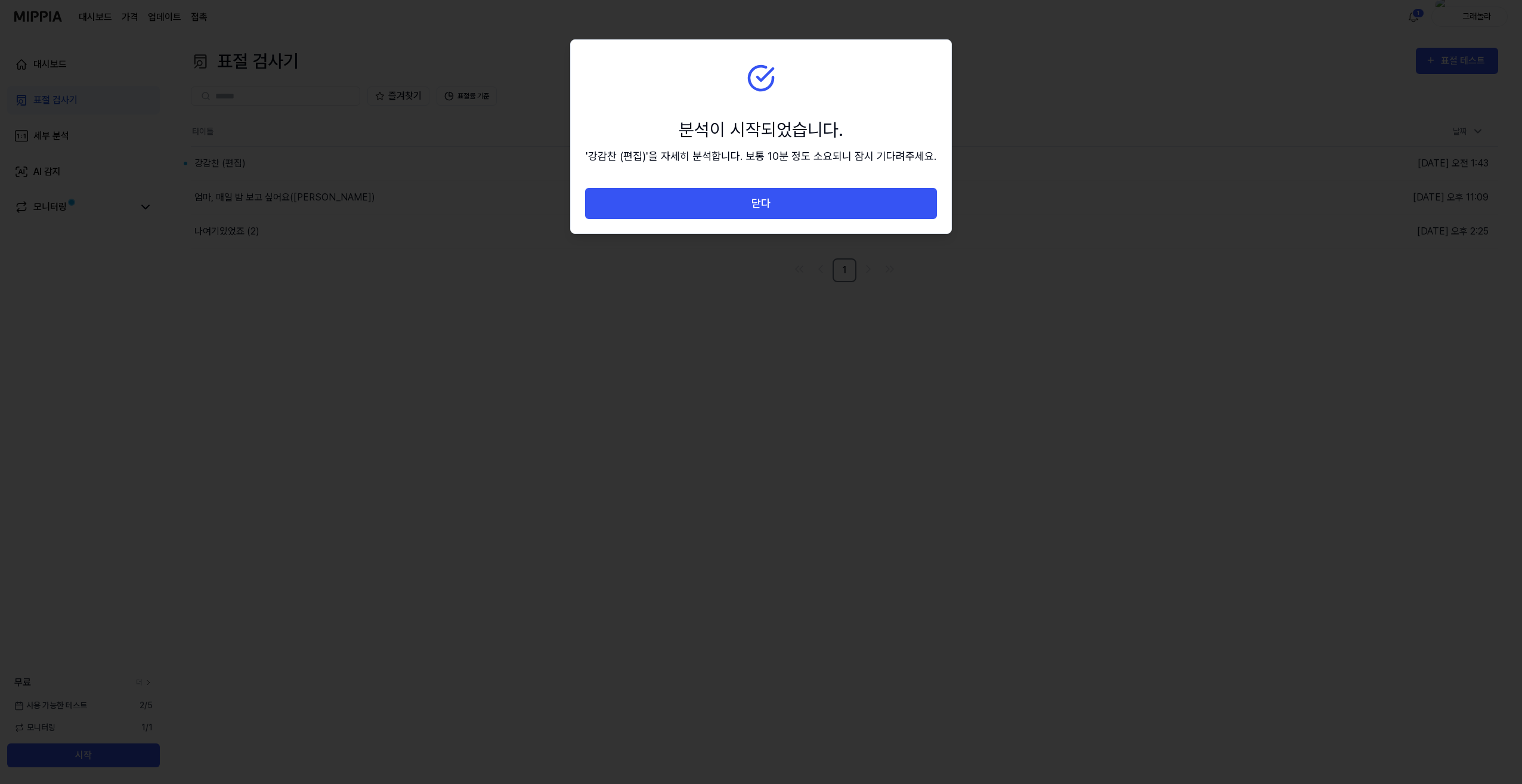
drag, startPoint x: 732, startPoint y: 204, endPoint x: 743, endPoint y: 204, distance: 11.0
click at [732, 204] on button "닫다" at bounding box center [761, 203] width 352 height 32
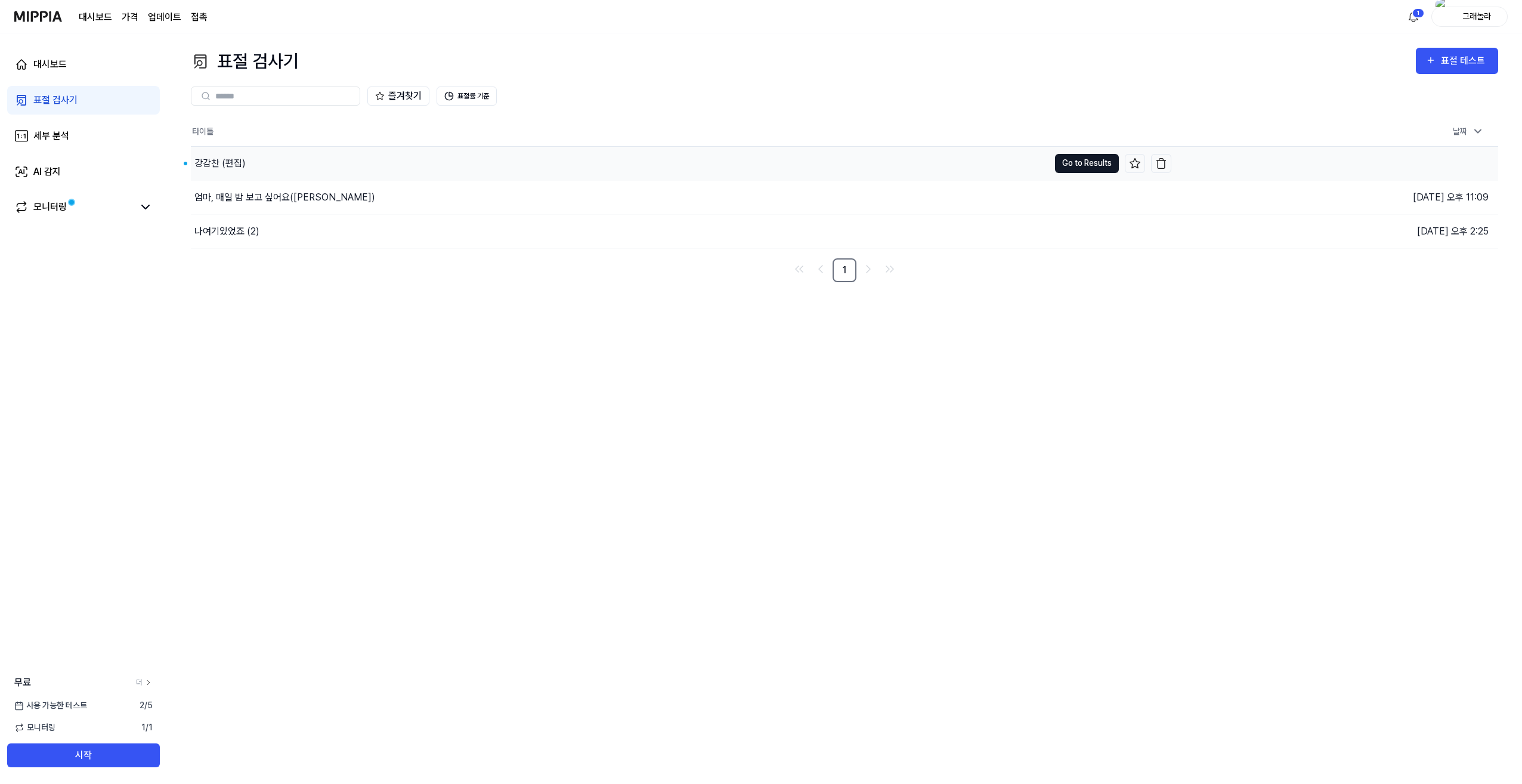
click at [1068, 158] on button "Go to Results" at bounding box center [1086, 163] width 63 height 19
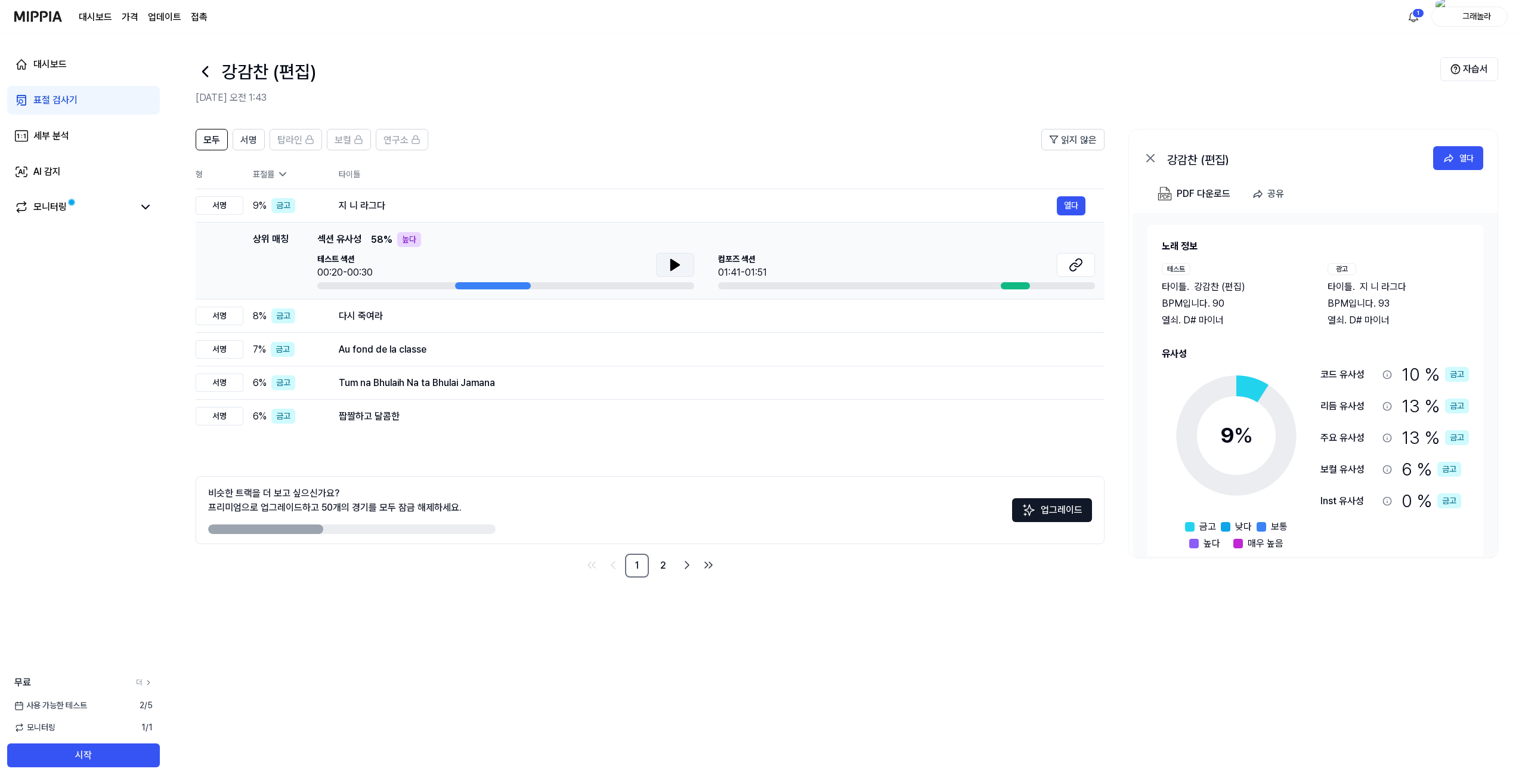
click at [673, 263] on icon at bounding box center [675, 265] width 8 height 11
click at [1076, 267] on icon at bounding box center [1076, 265] width 14 height 14
click at [449, 572] on nav "1 2" at bounding box center [650, 565] width 909 height 24
click at [64, 134] on div "세부 분석" at bounding box center [52, 136] width 36 height 14
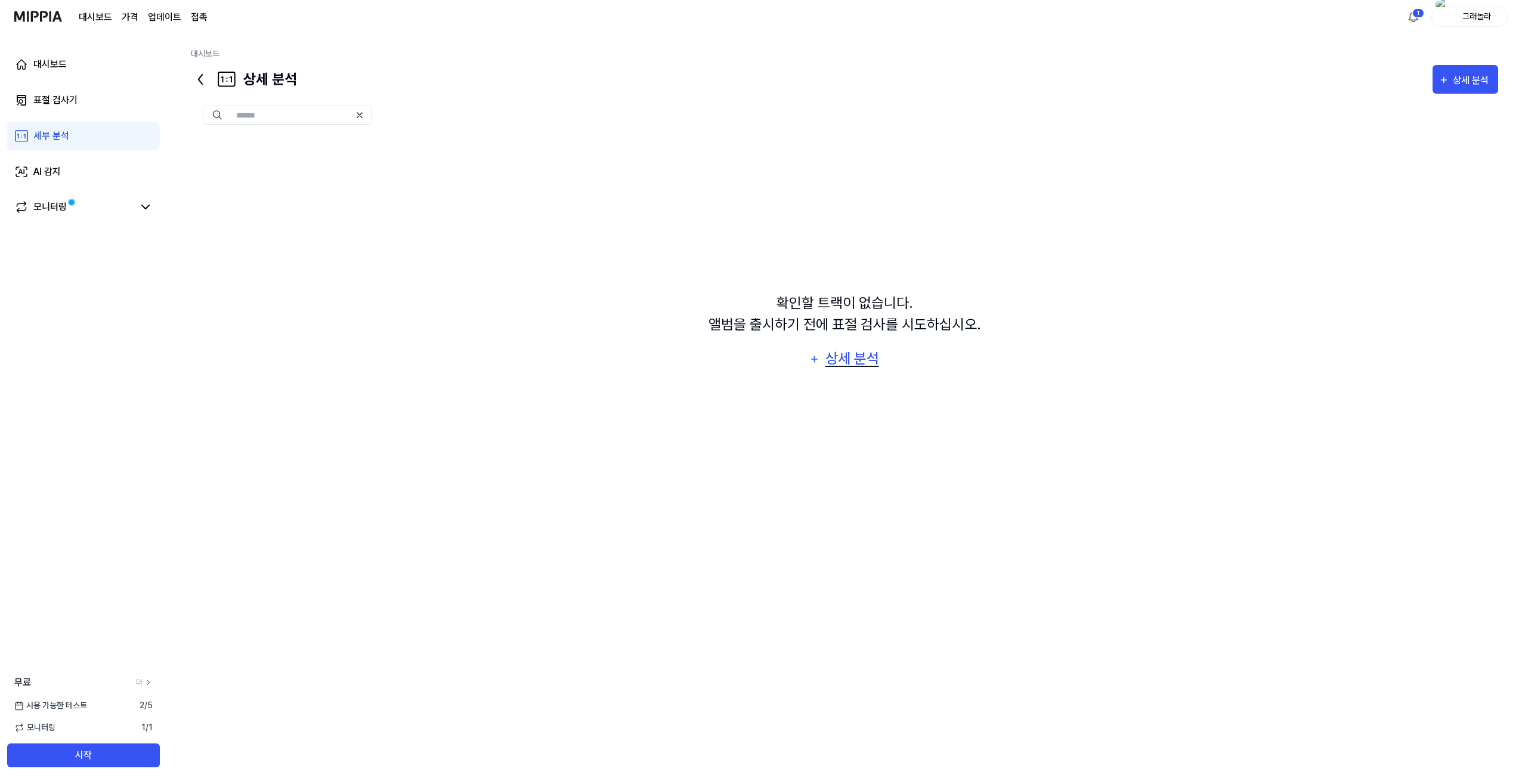
click at [858, 361] on div "상세 분석" at bounding box center [852, 358] width 57 height 23
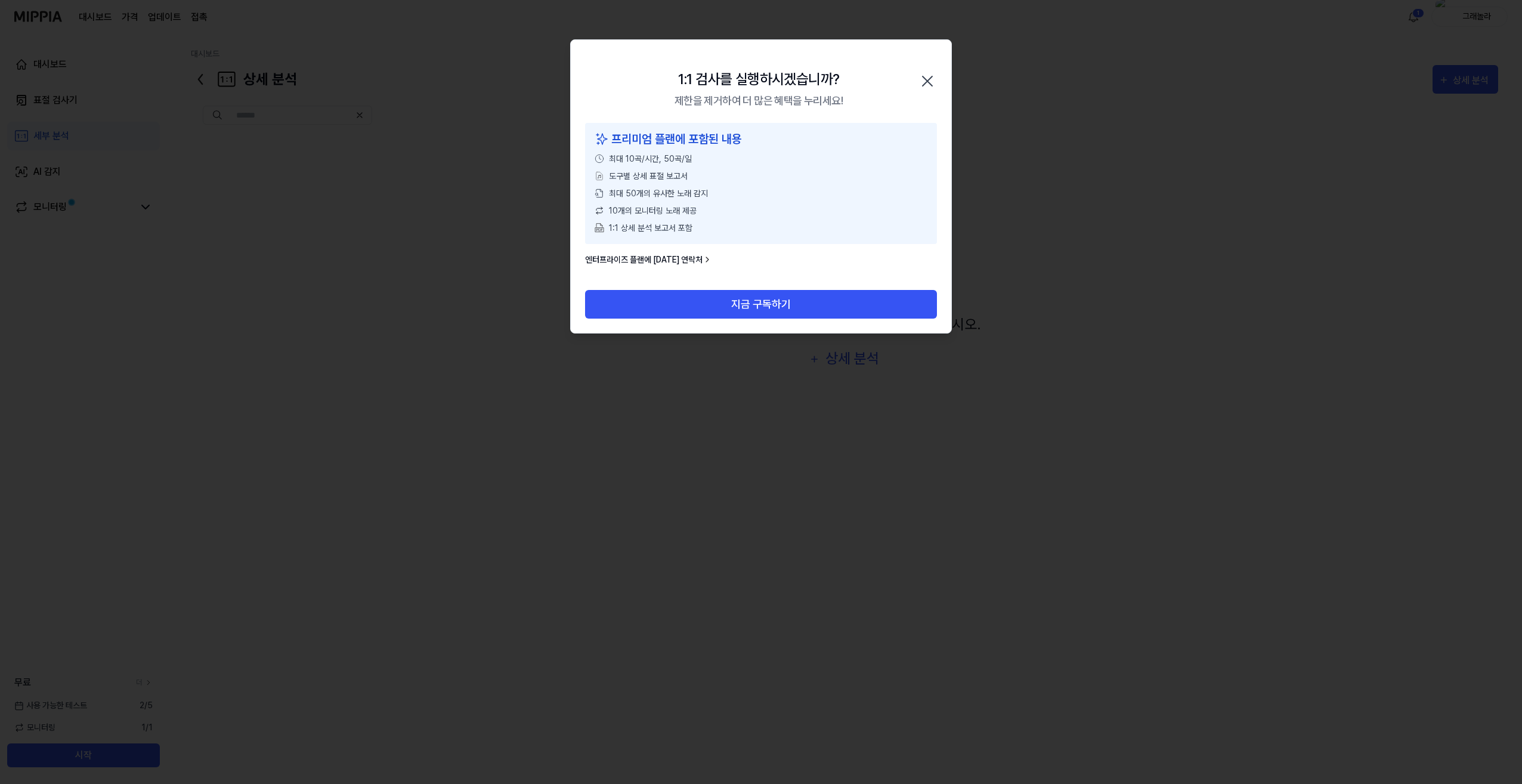
click at [928, 80] on icon "button" at bounding box center [927, 81] width 10 height 10
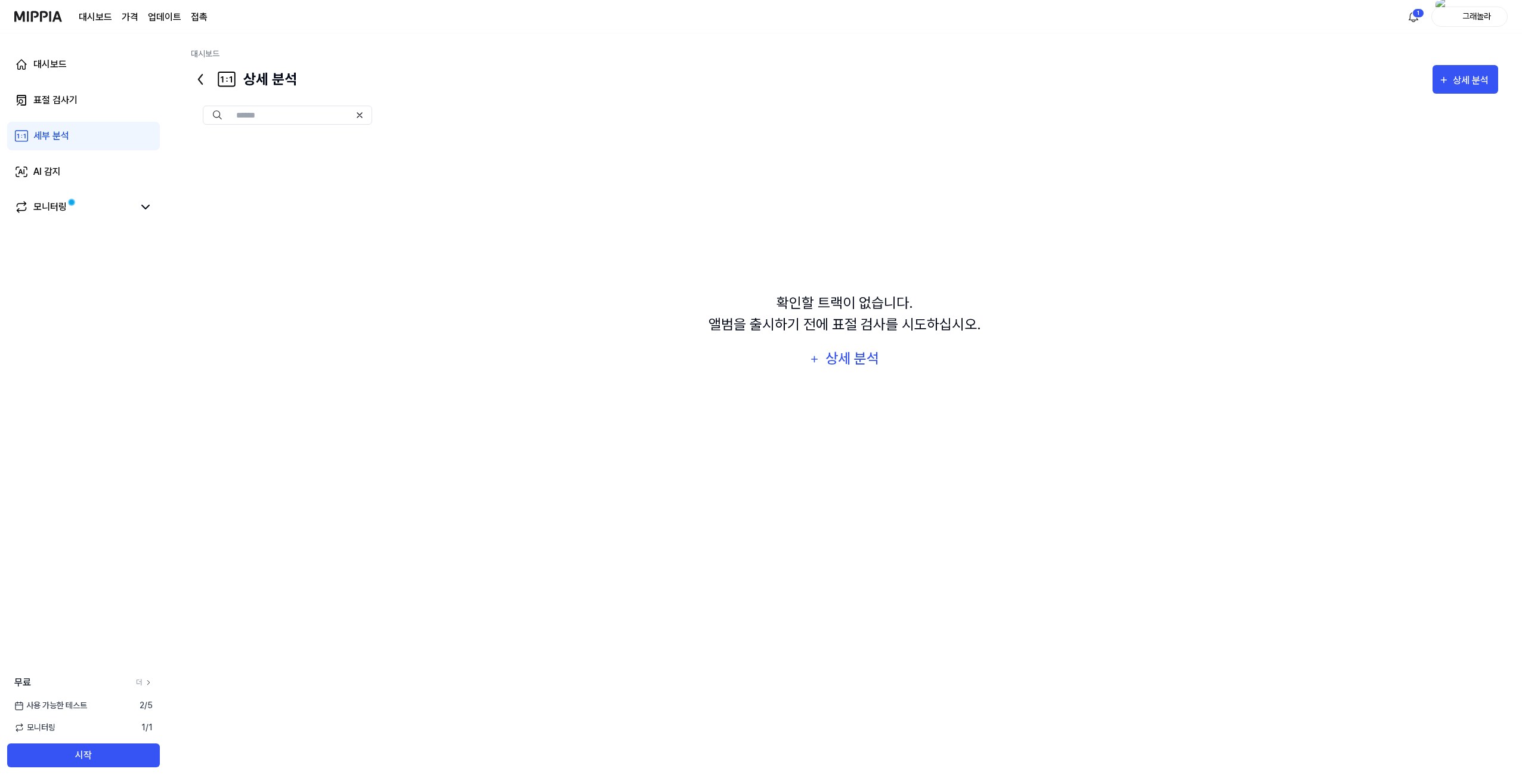
click at [106, 18] on link "대시보드" at bounding box center [95, 17] width 34 height 14
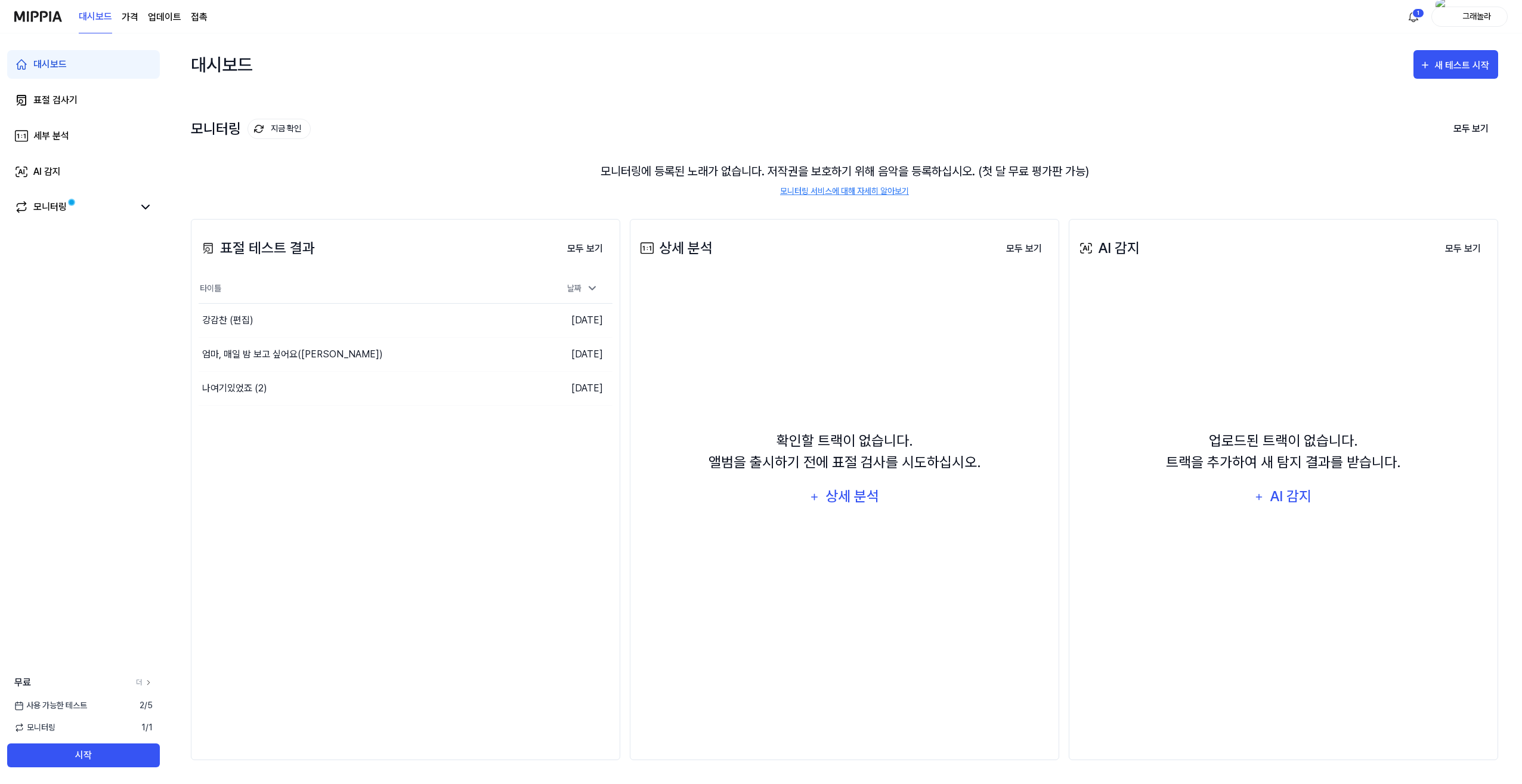
click at [130, 19] on page\) "가격" at bounding box center [129, 17] width 16 height 14
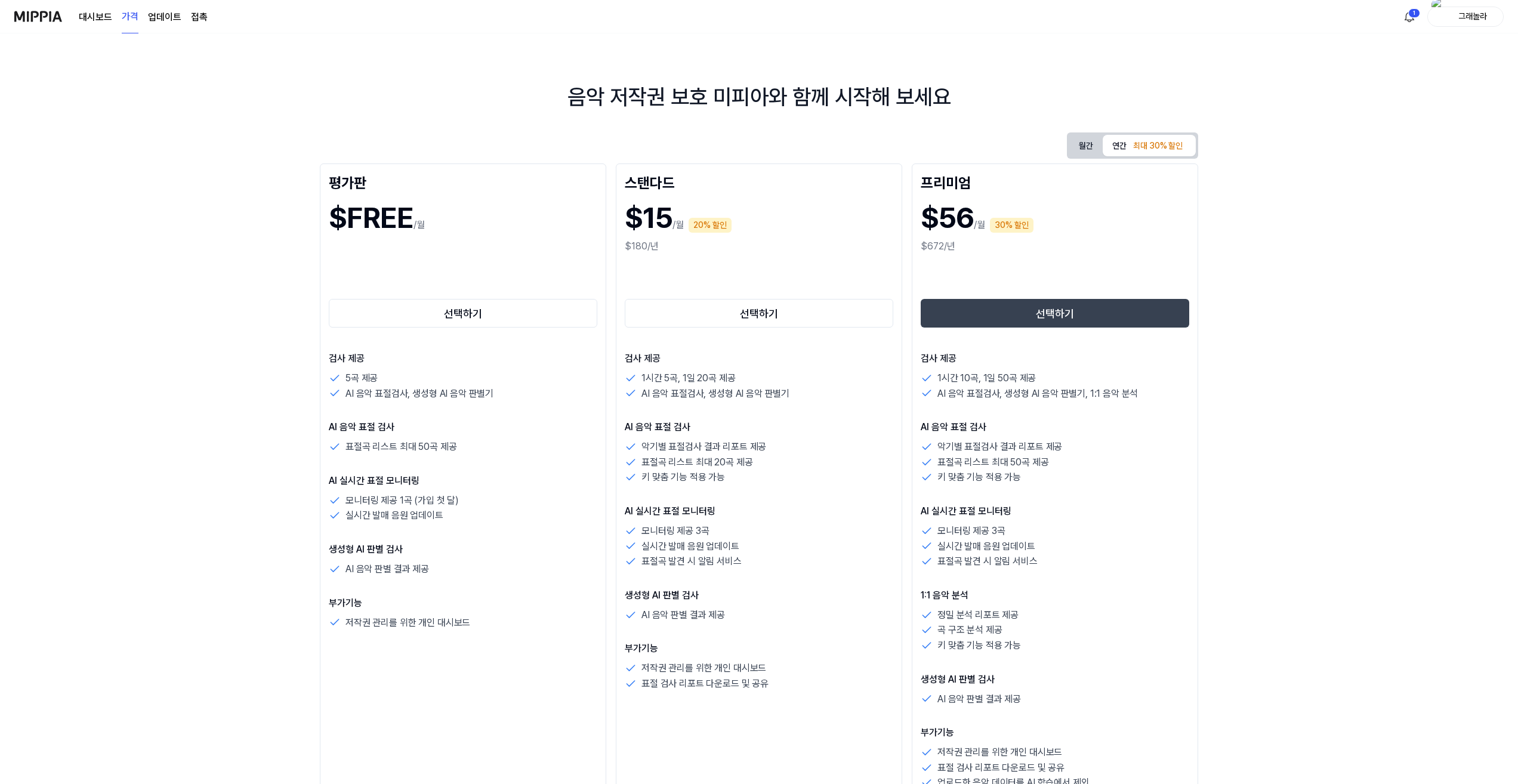
click at [154, 17] on link "업데이트" at bounding box center [164, 17] width 34 height 14
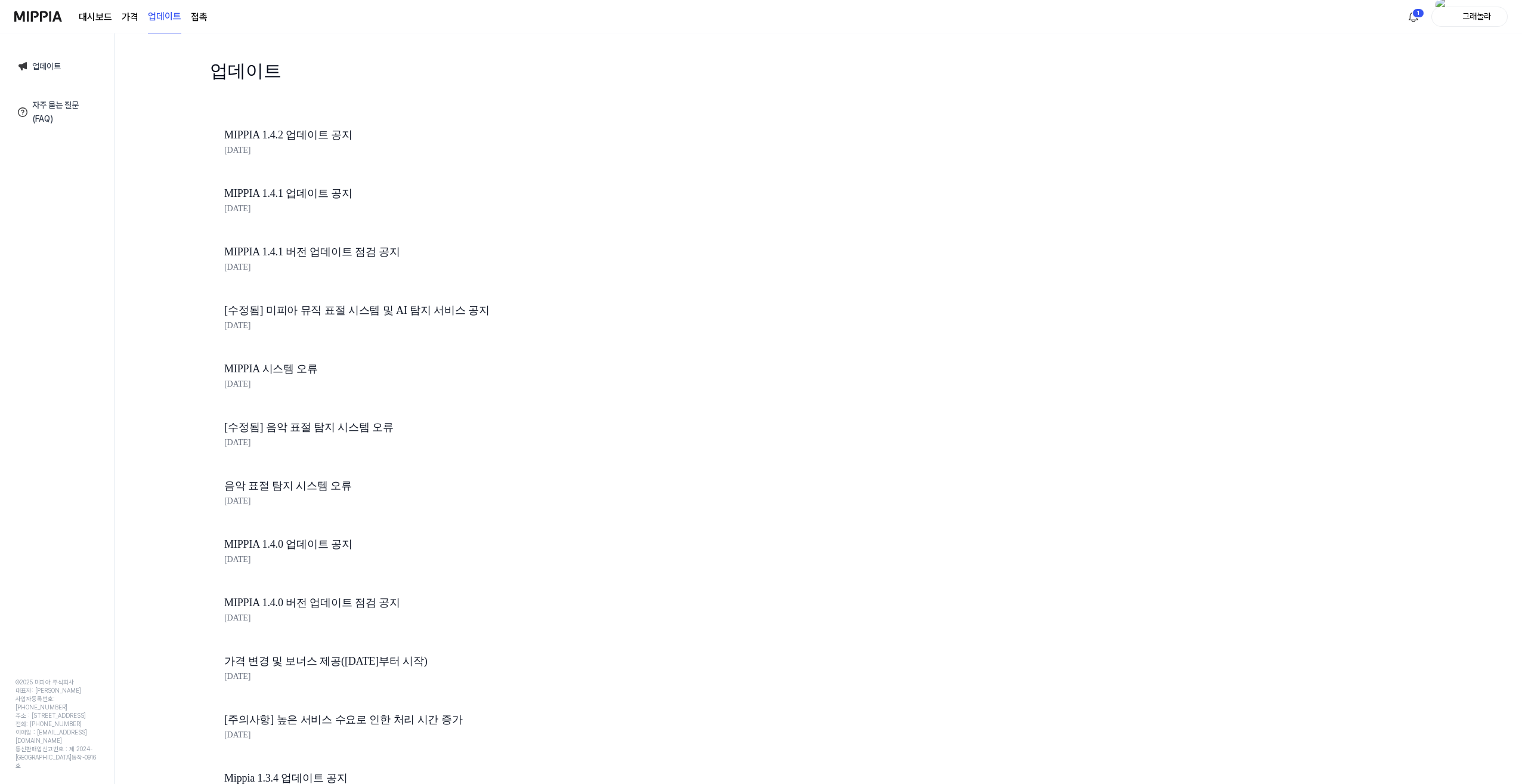
click at [193, 17] on link "접촉" at bounding box center [199, 17] width 16 height 14
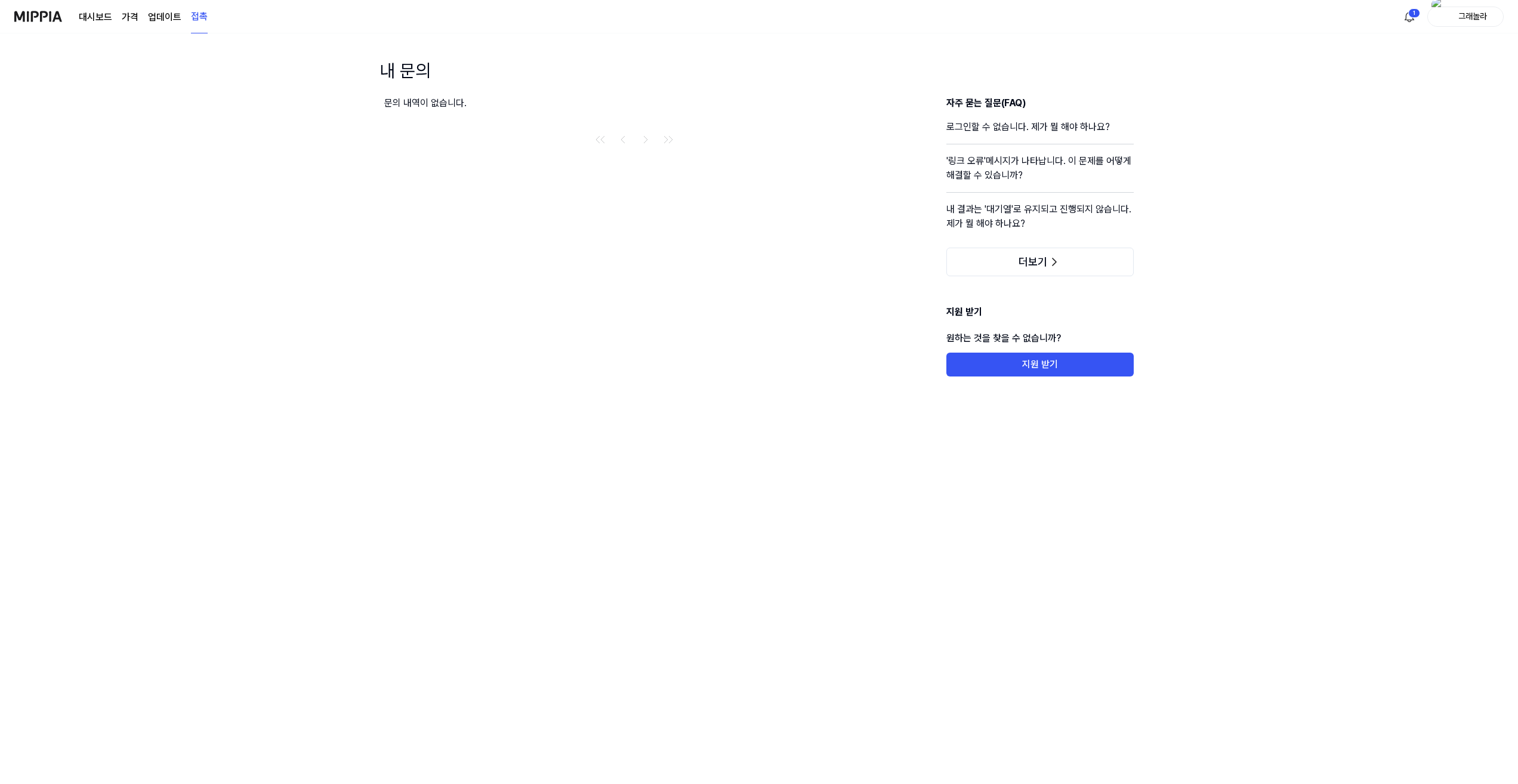
click at [130, 18] on page\) "가격" at bounding box center [130, 17] width 16 height 14
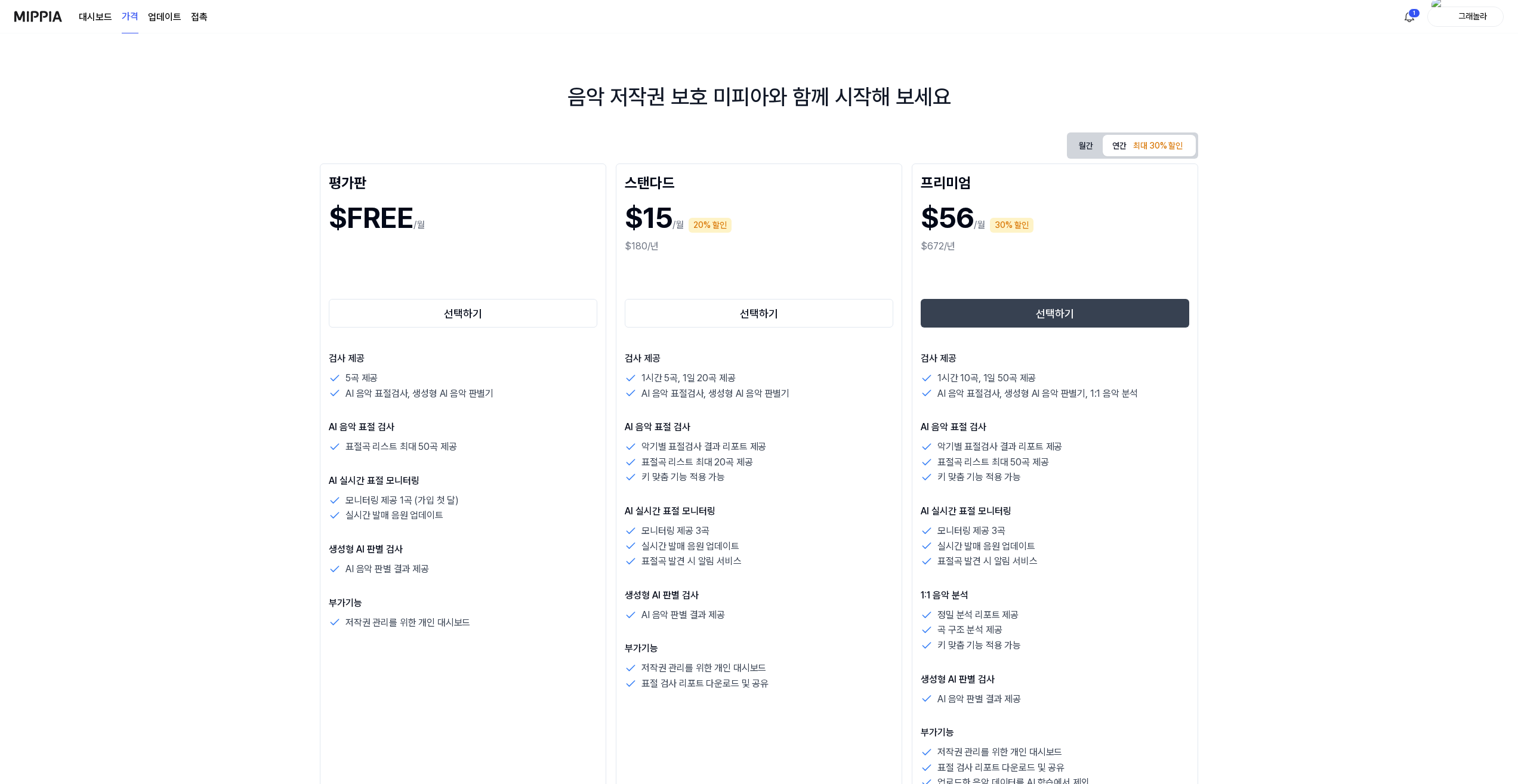
click at [93, 15] on link "대시보드" at bounding box center [95, 17] width 34 height 14
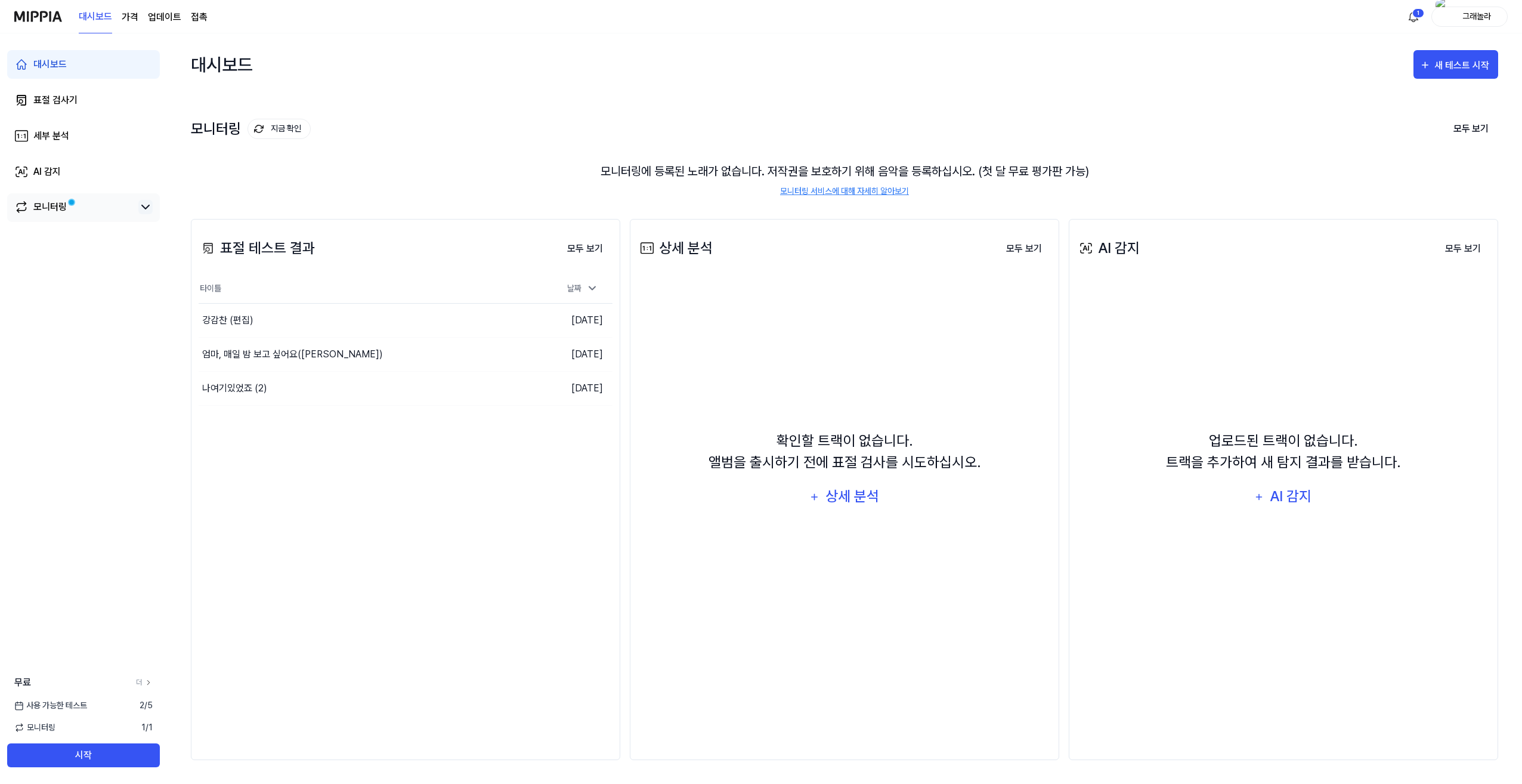
click at [145, 209] on icon at bounding box center [146, 207] width 7 height 4
click at [457, 515] on div "표절 테스트 결과 모두 보기 Plagiarism Test Result 타이틀 날짜 강감찬 (편집) Go to Results 2025년 8월 2…" at bounding box center [406, 489] width 429 height 540
